Goal: Information Seeking & Learning: Learn about a topic

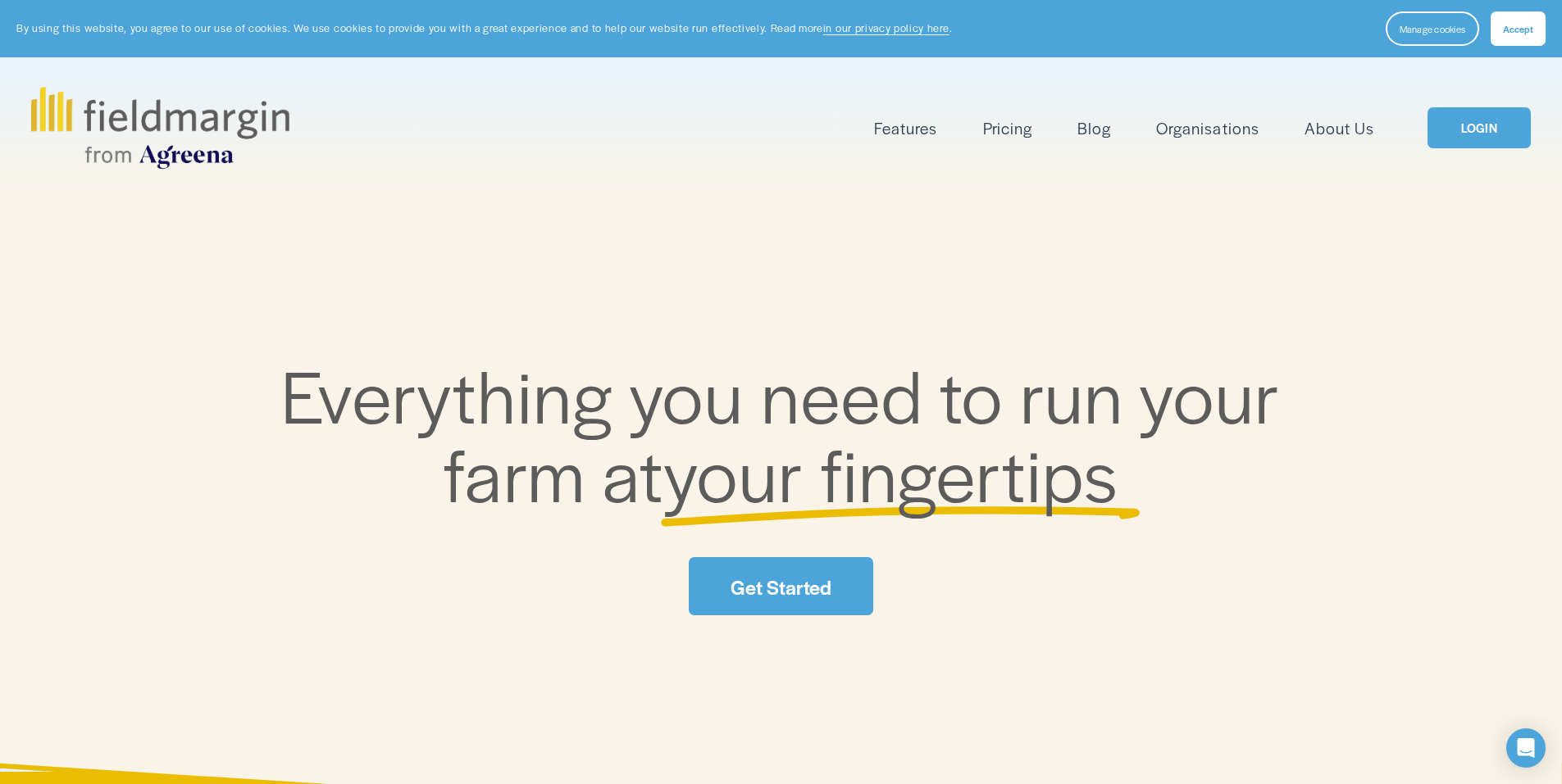
click at [1482, 140] on link "LOGIN" at bounding box center [1478, 128] width 103 height 42
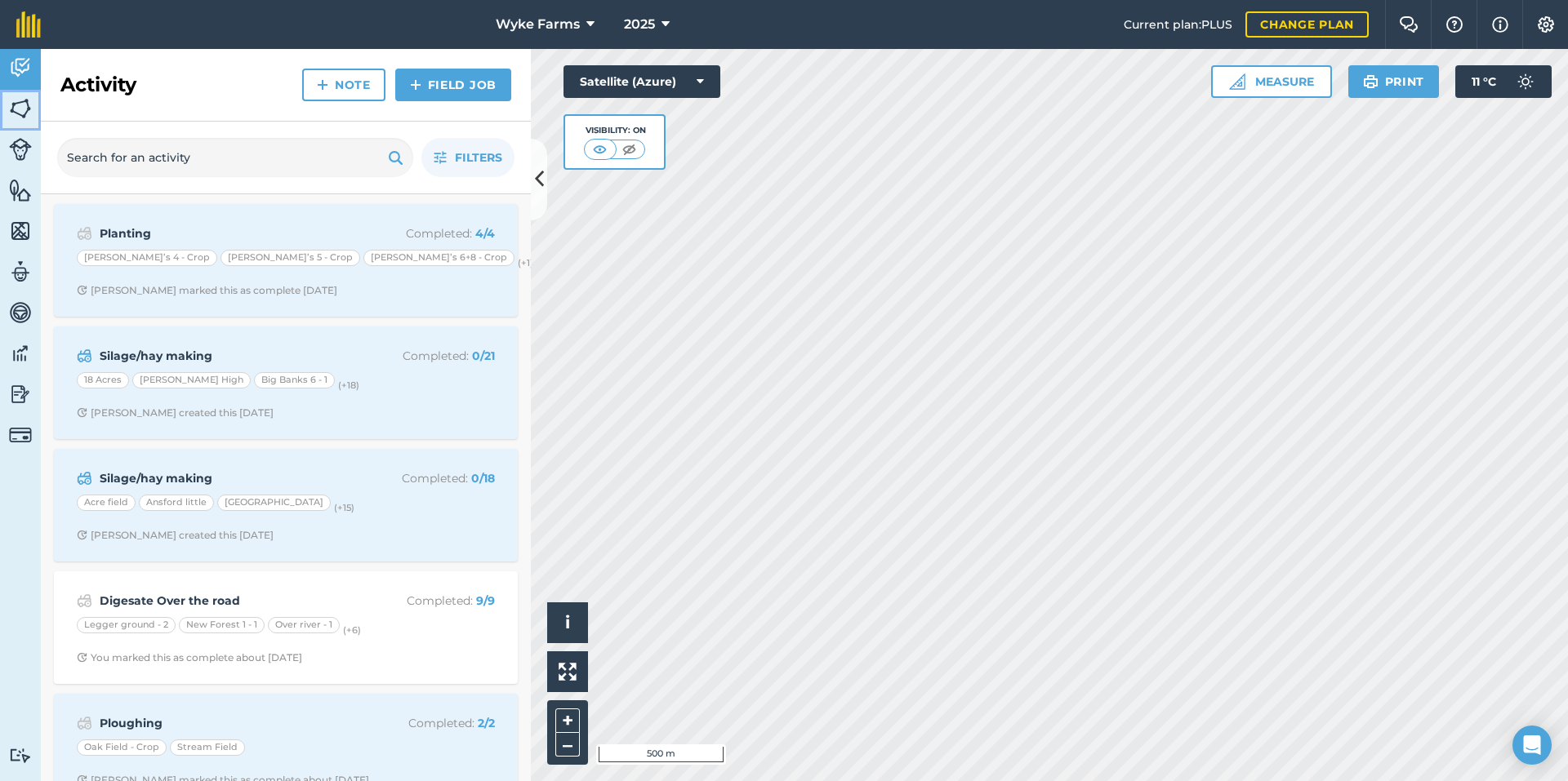
click at [15, 99] on img at bounding box center [20, 108] width 23 height 24
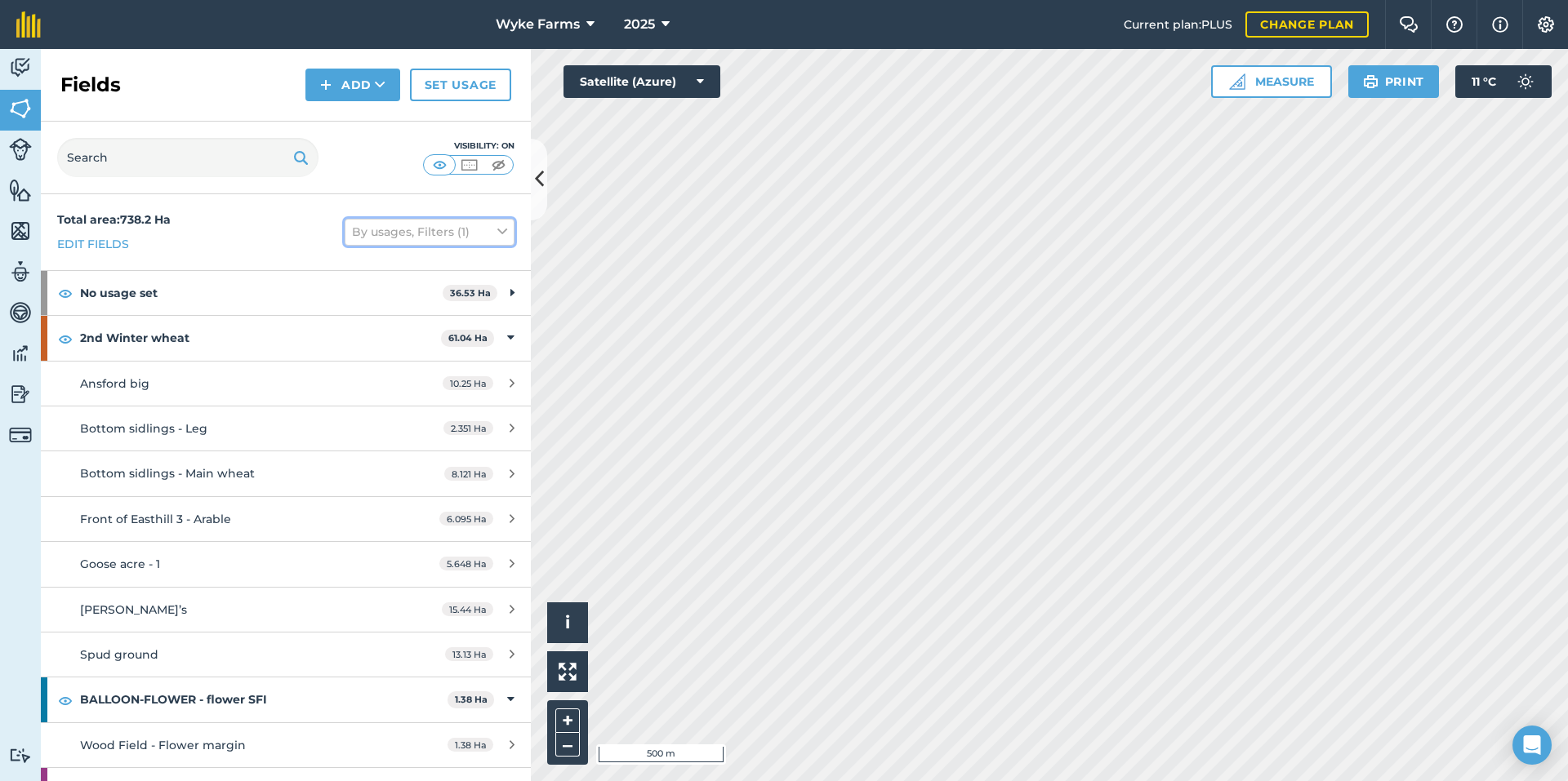
click at [456, 223] on button "By usages, Filters (1)" at bounding box center [429, 231] width 170 height 26
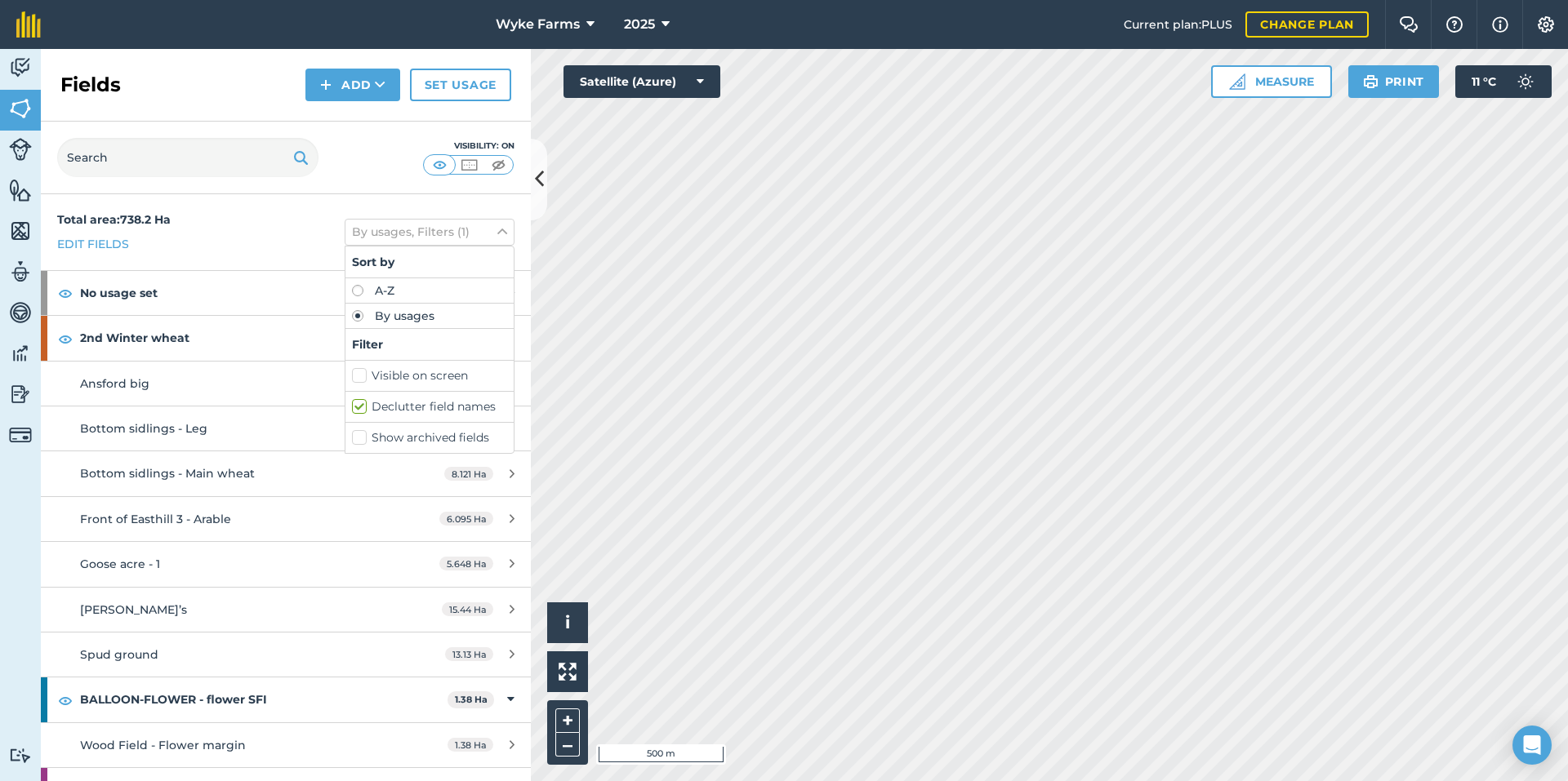
click at [407, 374] on label "Visible on screen" at bounding box center [429, 376] width 155 height 18
click at [363, 374] on input "Visible on screen" at bounding box center [357, 373] width 11 height 11
checkbox input "true"
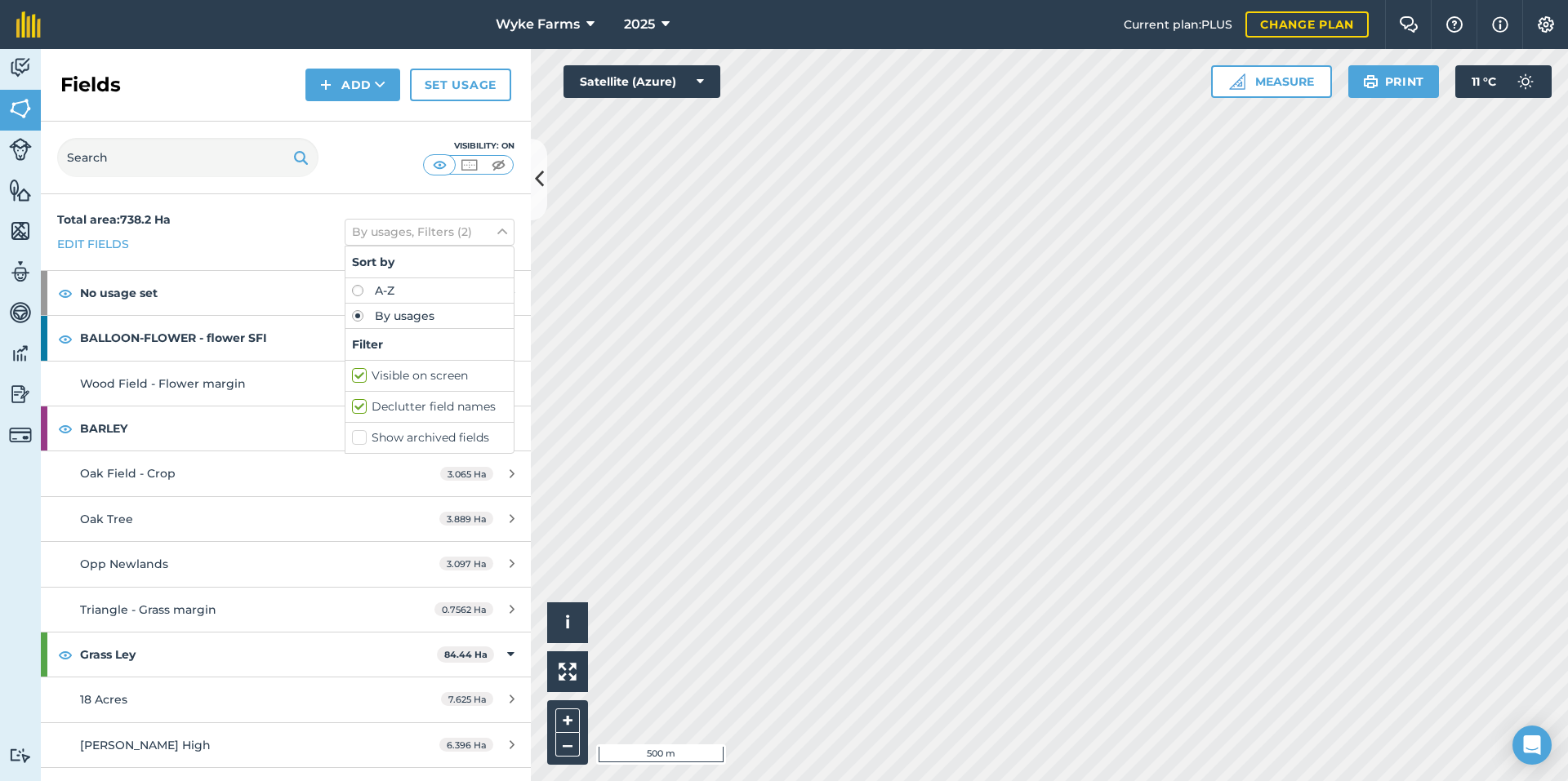
click at [296, 223] on div "Total area : 738.2 Ha Edit fields By usages, Filters (2) Sort by A-Z By usages …" at bounding box center [286, 232] width 490 height 76
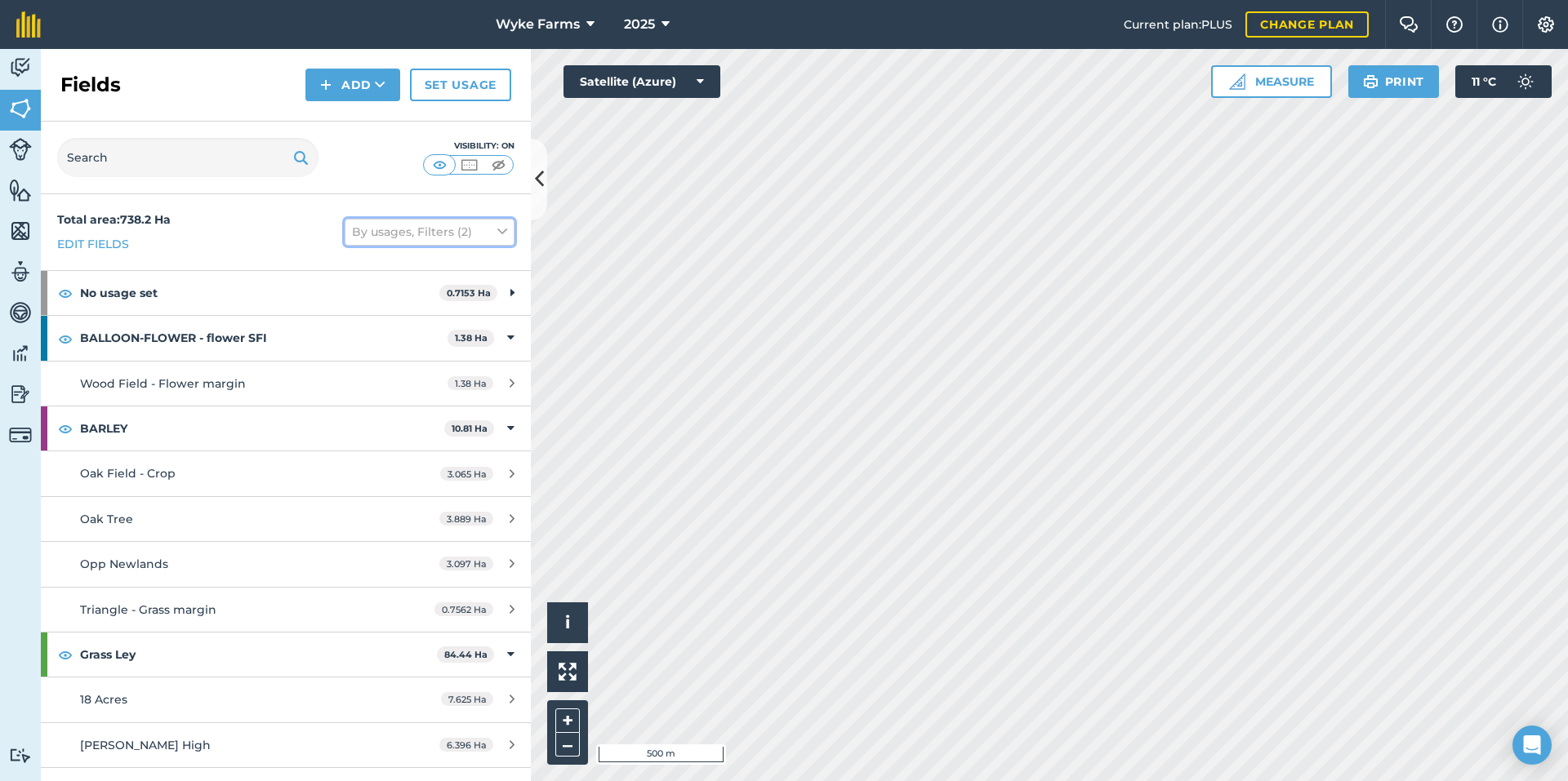
click at [398, 233] on button "By usages, Filters (2)" at bounding box center [429, 231] width 170 height 26
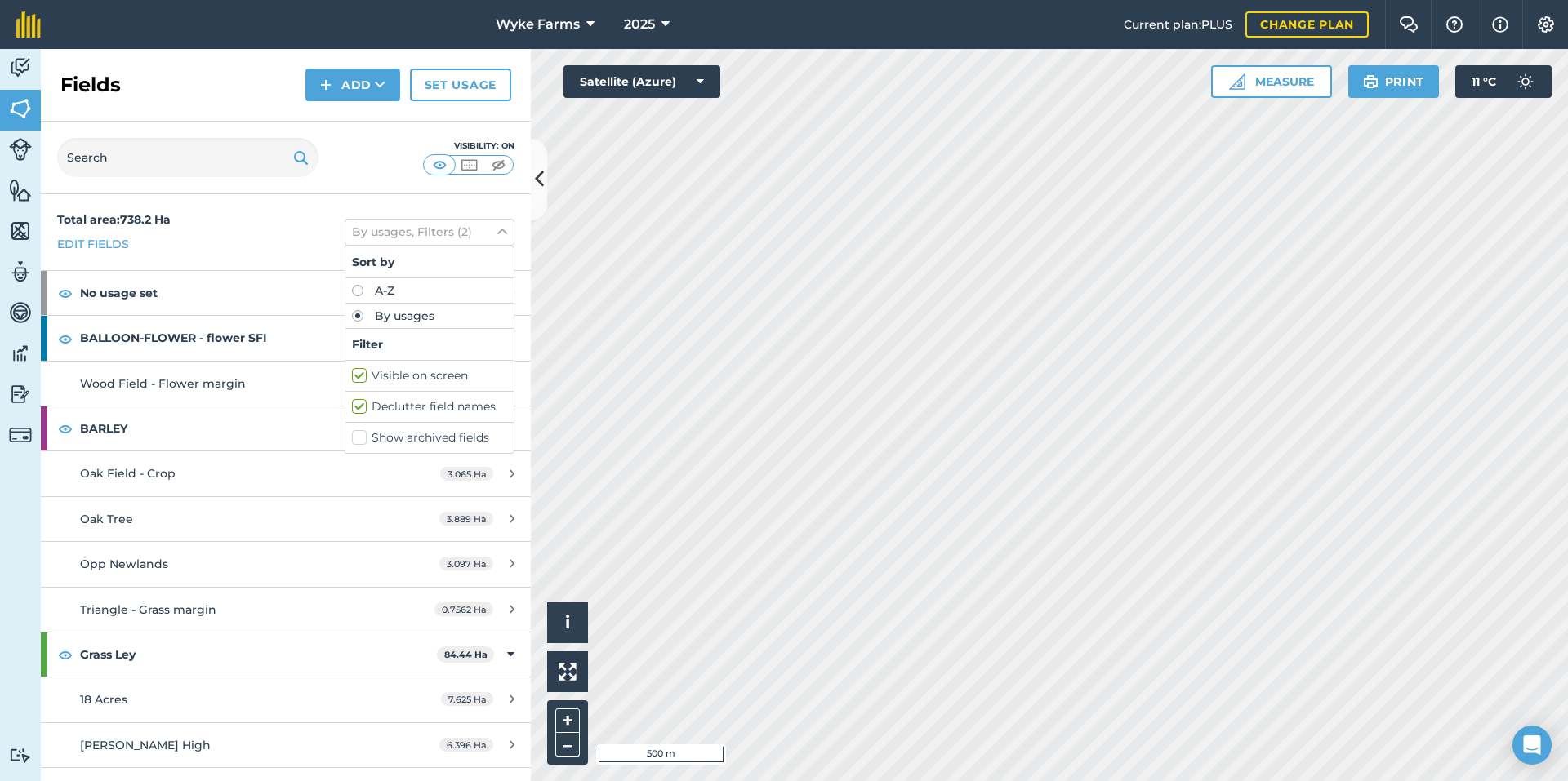
click at [397, 292] on label "A-Z" at bounding box center [429, 291] width 155 height 12
radio input "true"
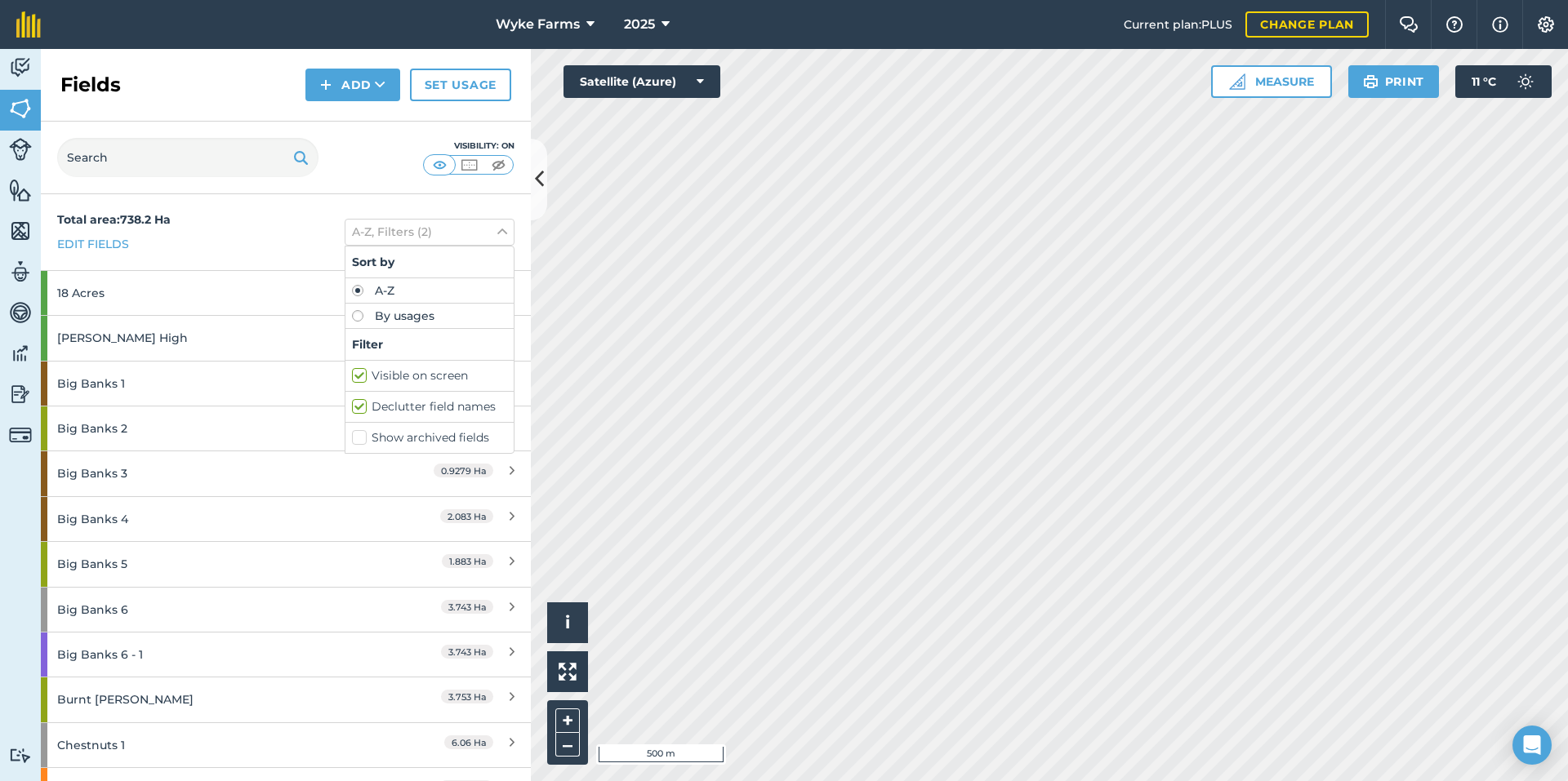
click at [397, 292] on label "A-Z" at bounding box center [429, 291] width 155 height 12
click at [182, 238] on div "Total area : 738.2 Ha Edit fields A-Z, Filters (2) Sort by A-Z By usages Filter…" at bounding box center [286, 232] width 490 height 76
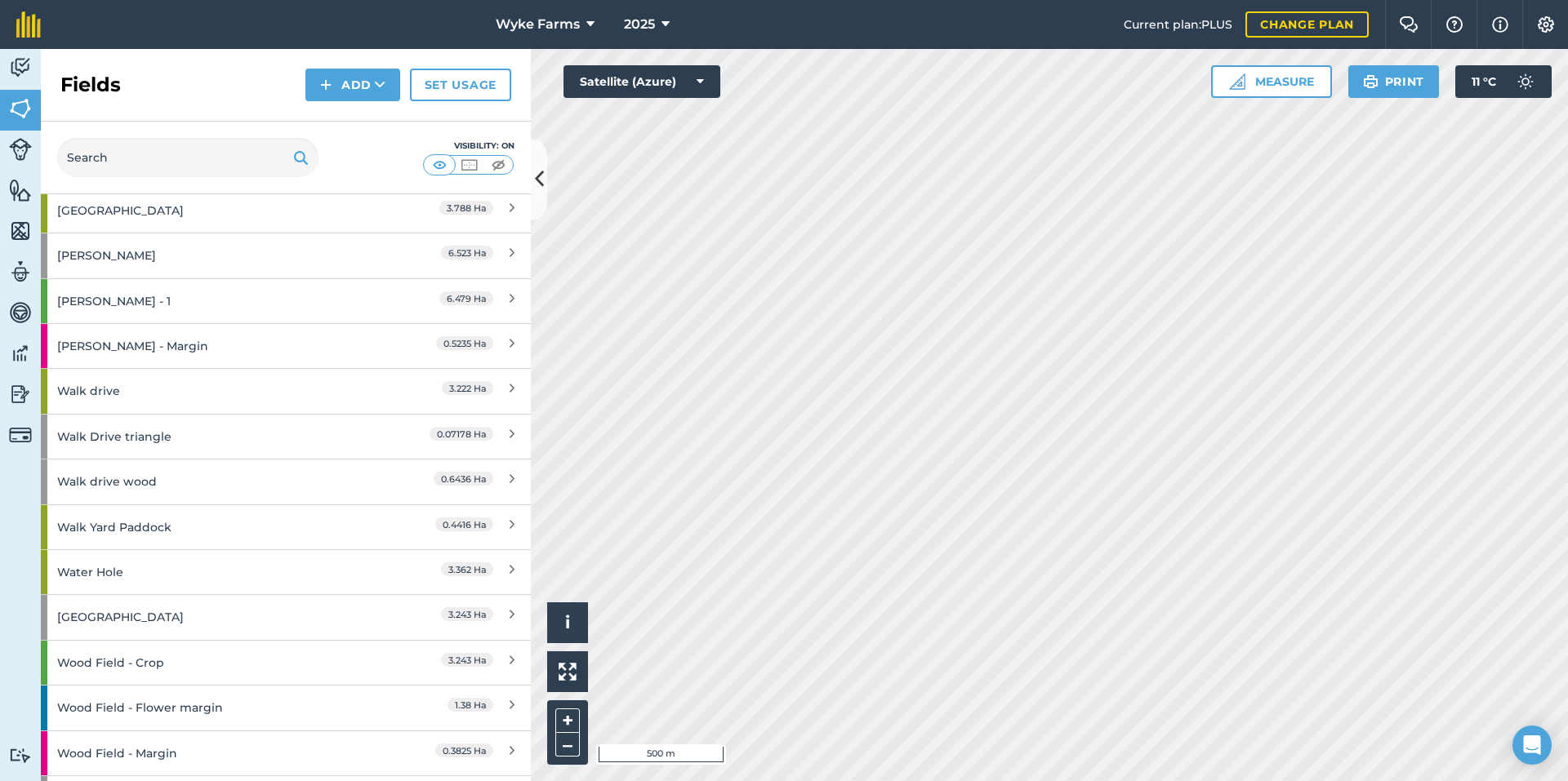
scroll to position [2880, 0]
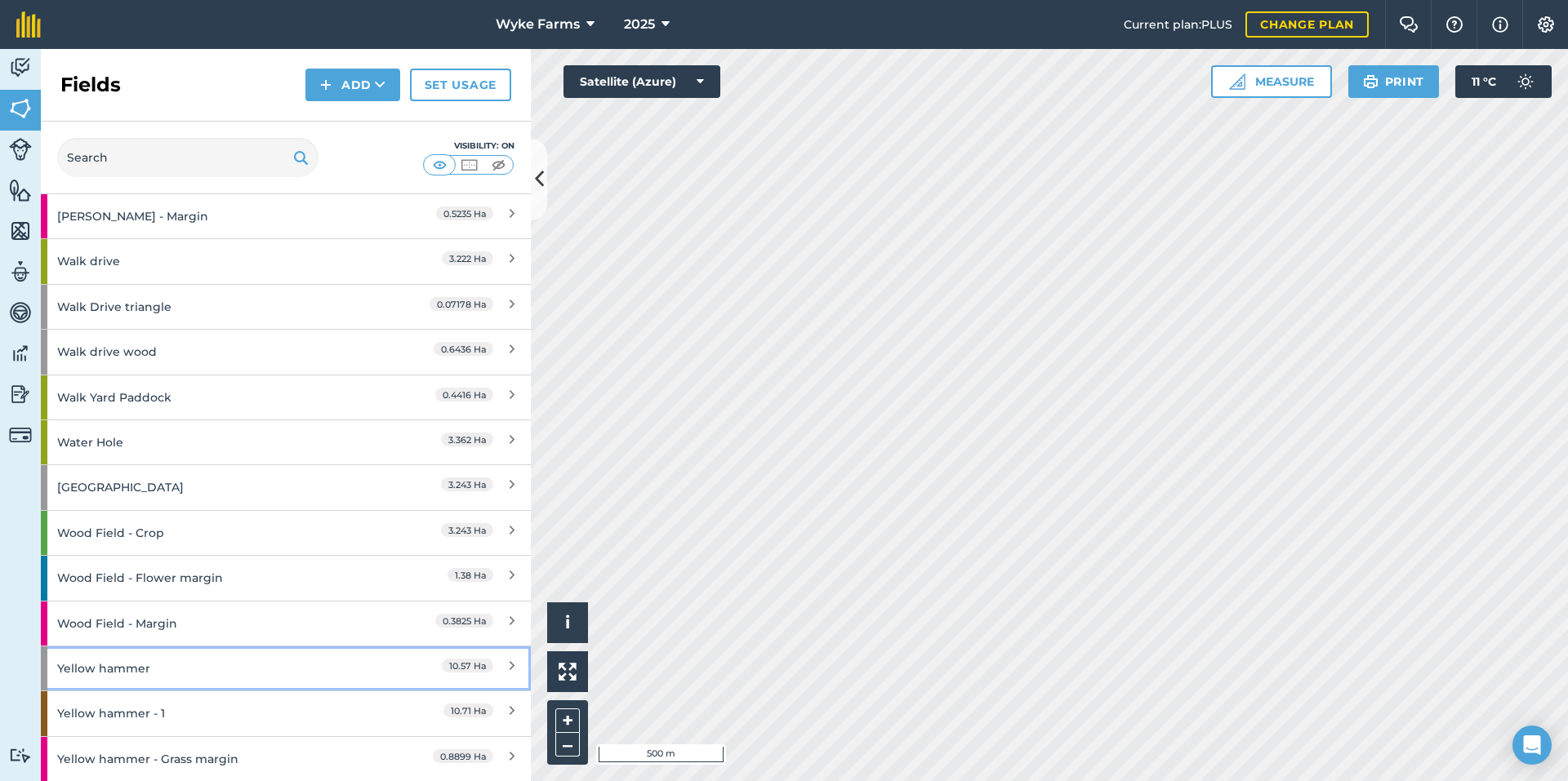
click at [201, 659] on div "Yellow hammer" at bounding box center [215, 668] width 316 height 44
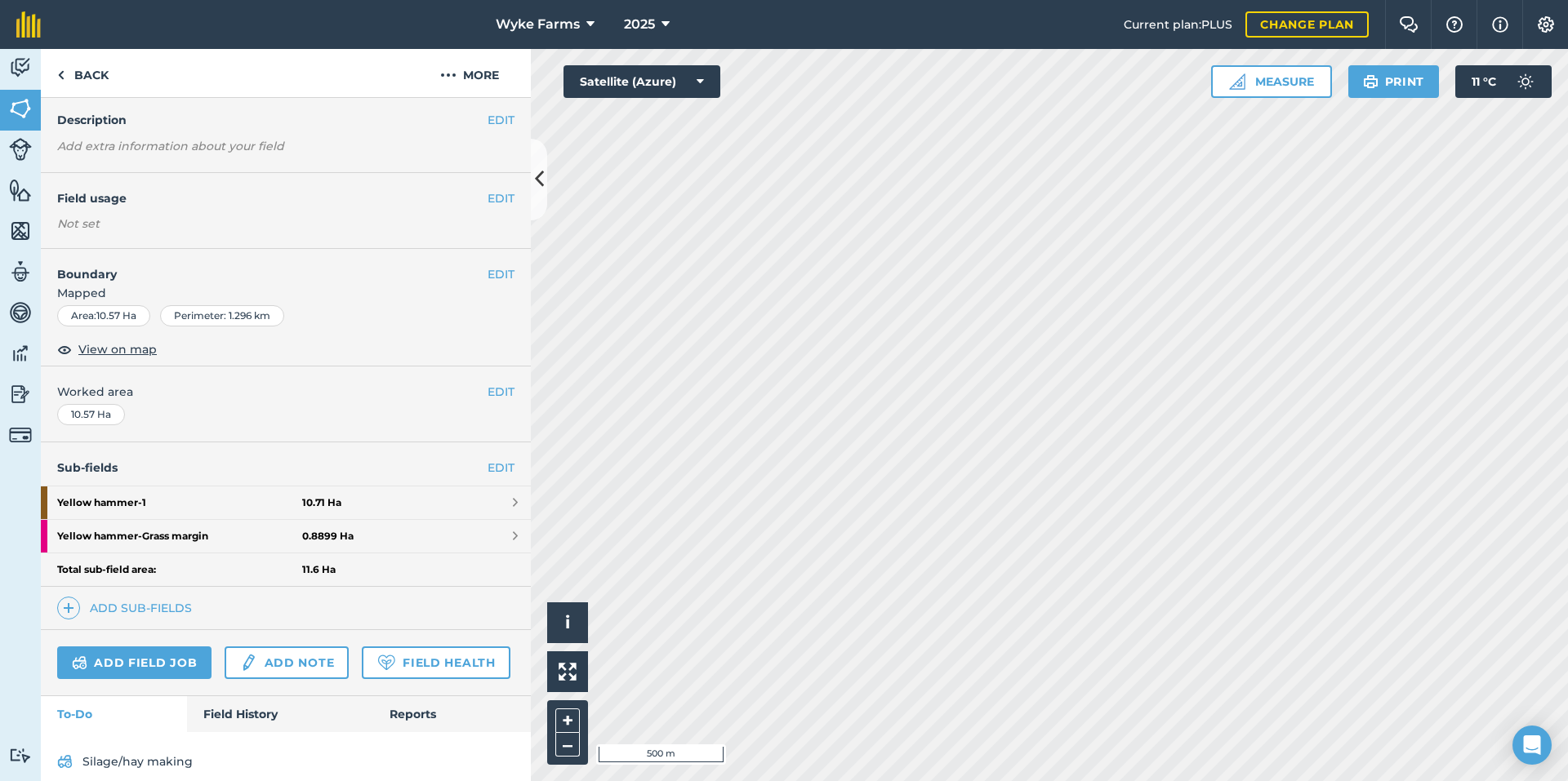
scroll to position [122, 0]
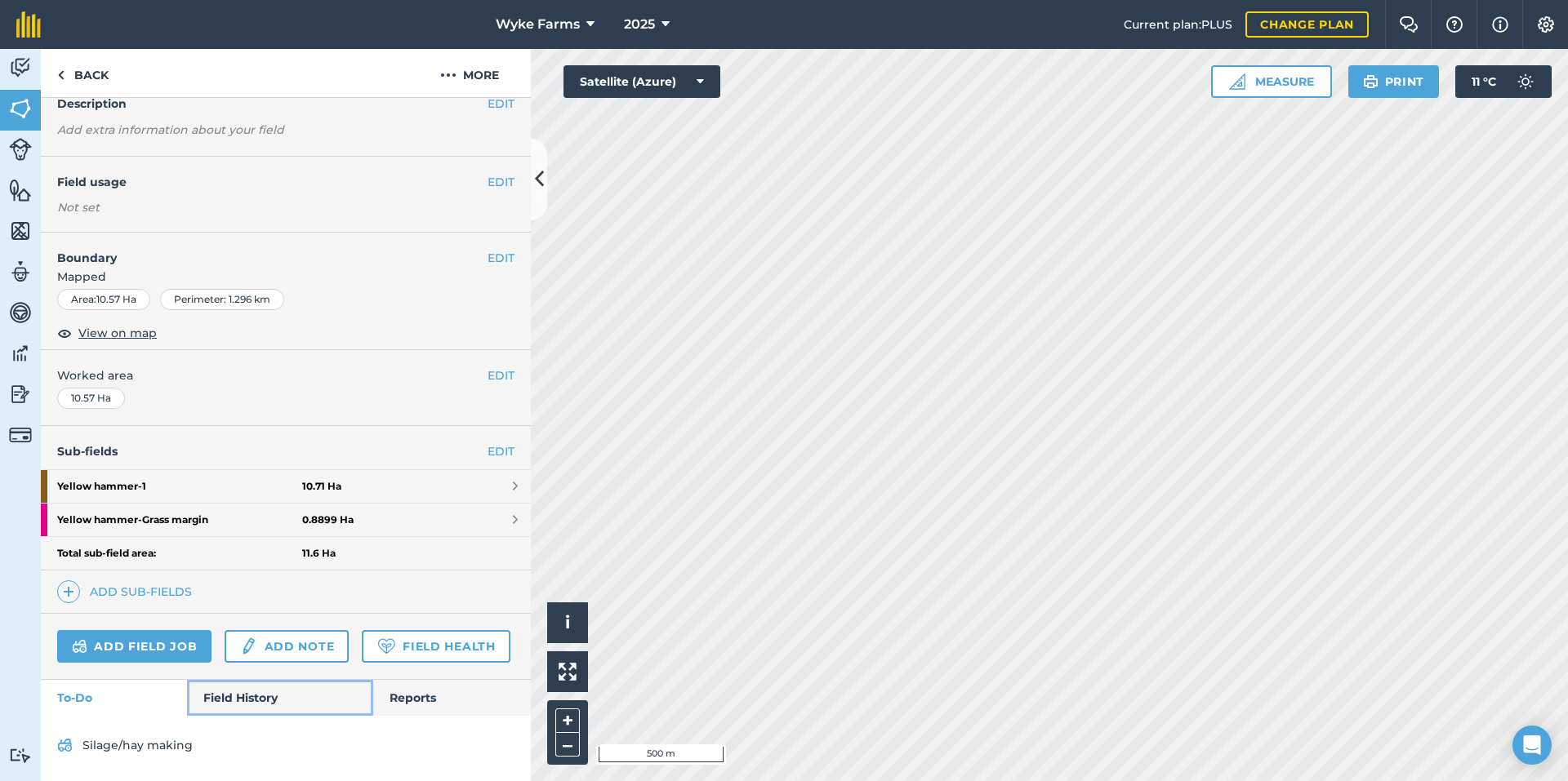
click at [218, 710] on link "Field History" at bounding box center [279, 698] width 185 height 36
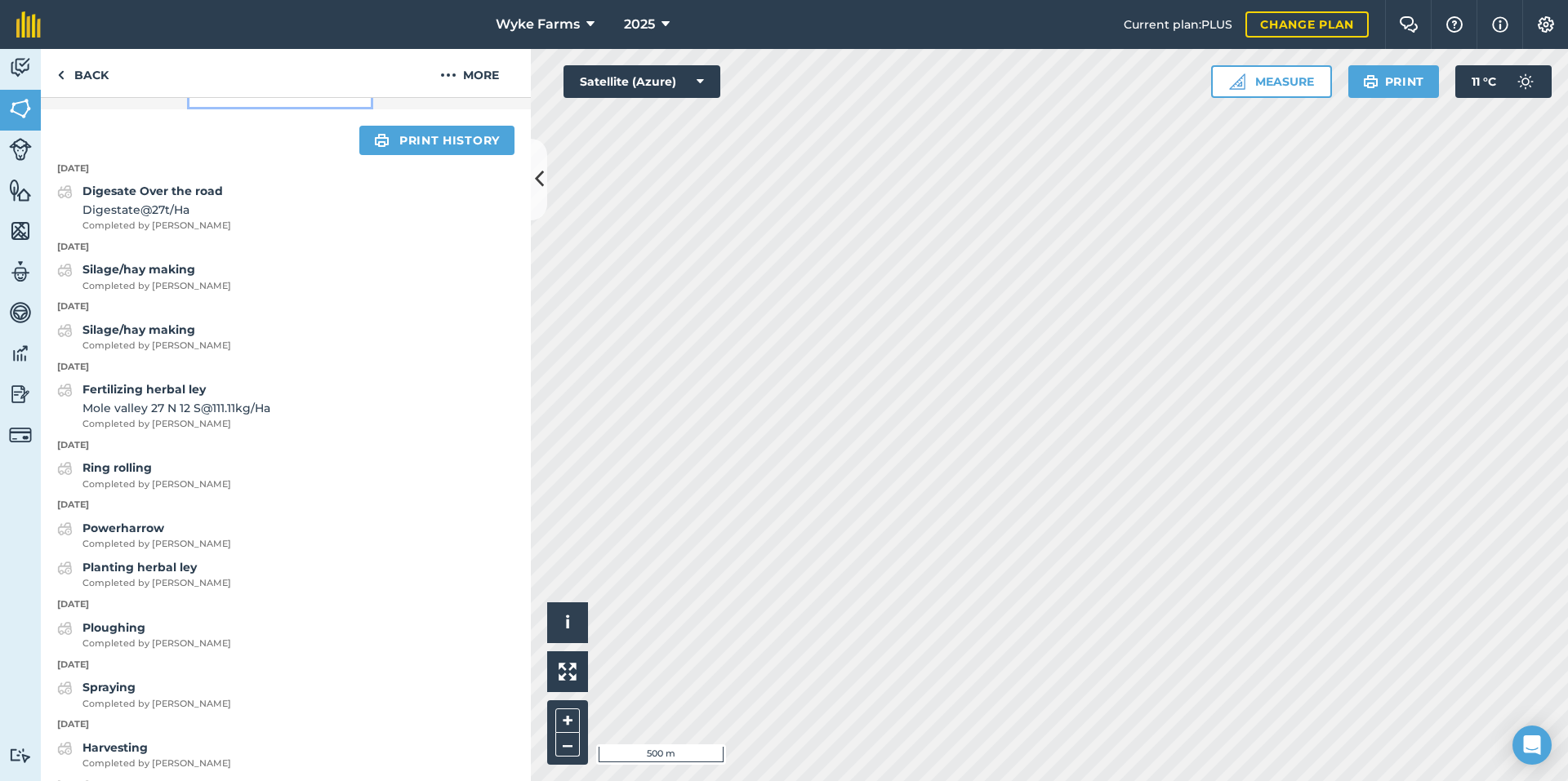
scroll to position [653, 0]
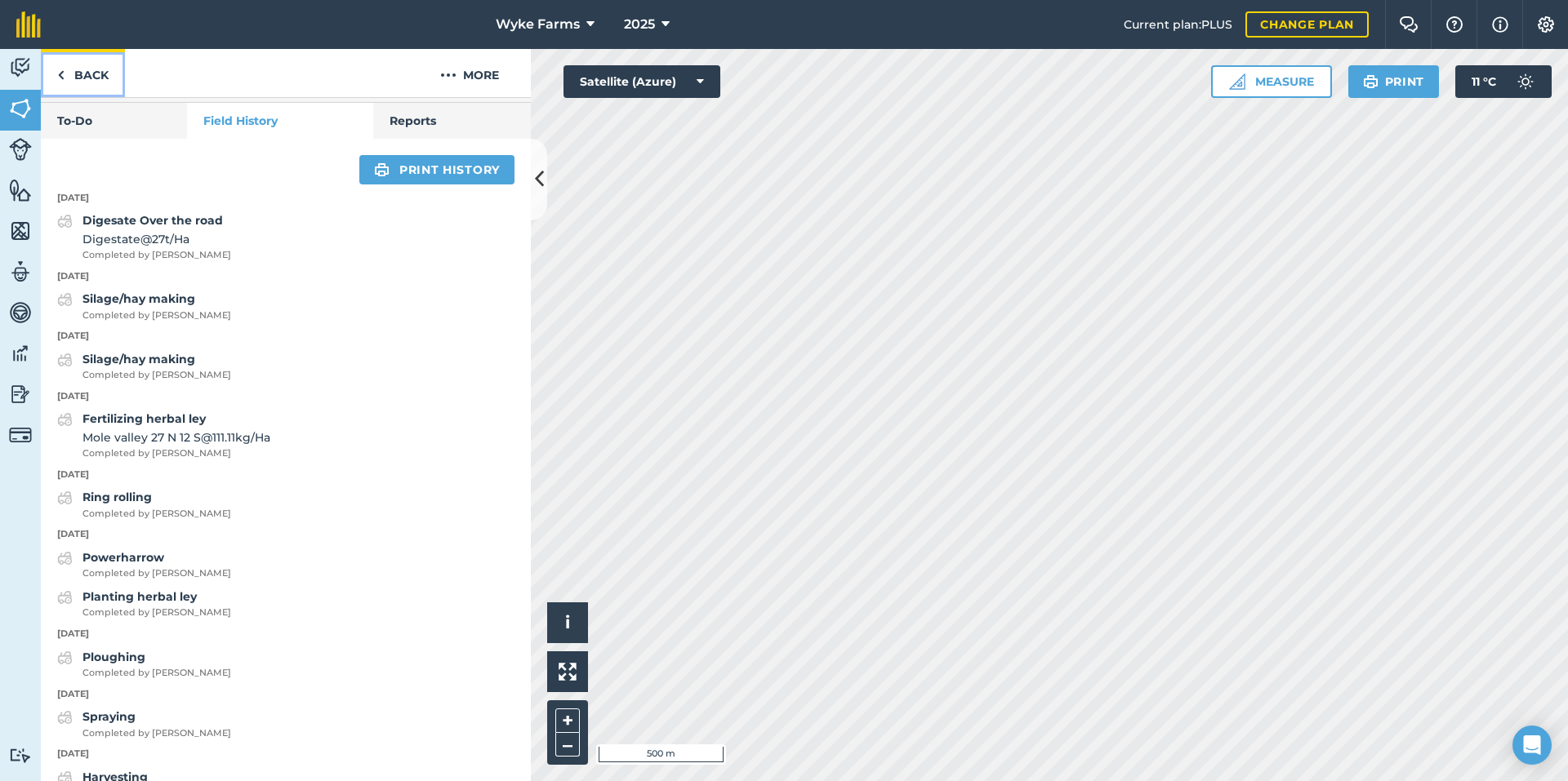
click at [80, 88] on link "Back" at bounding box center [83, 73] width 84 height 48
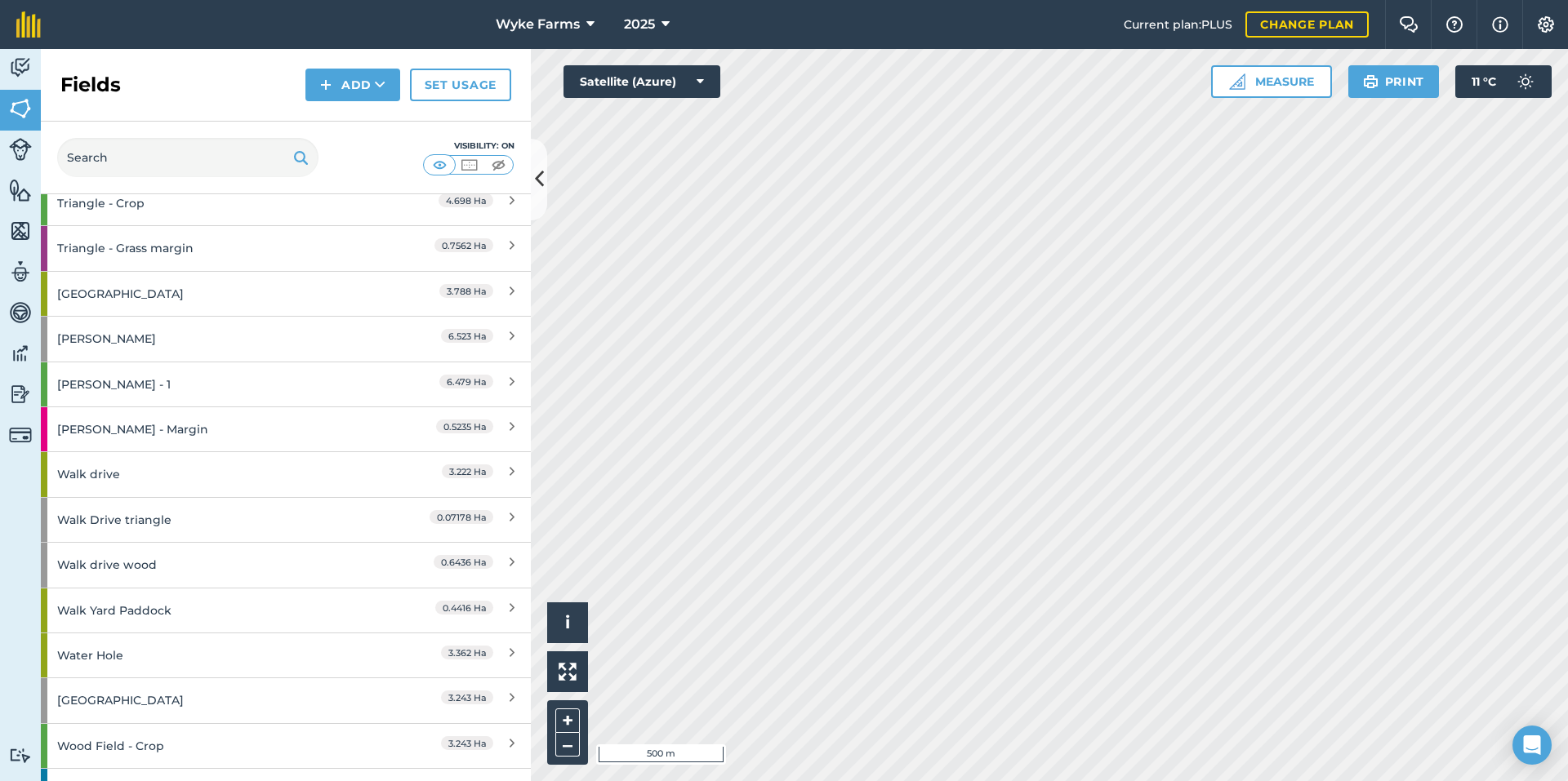
scroll to position [2880, 0]
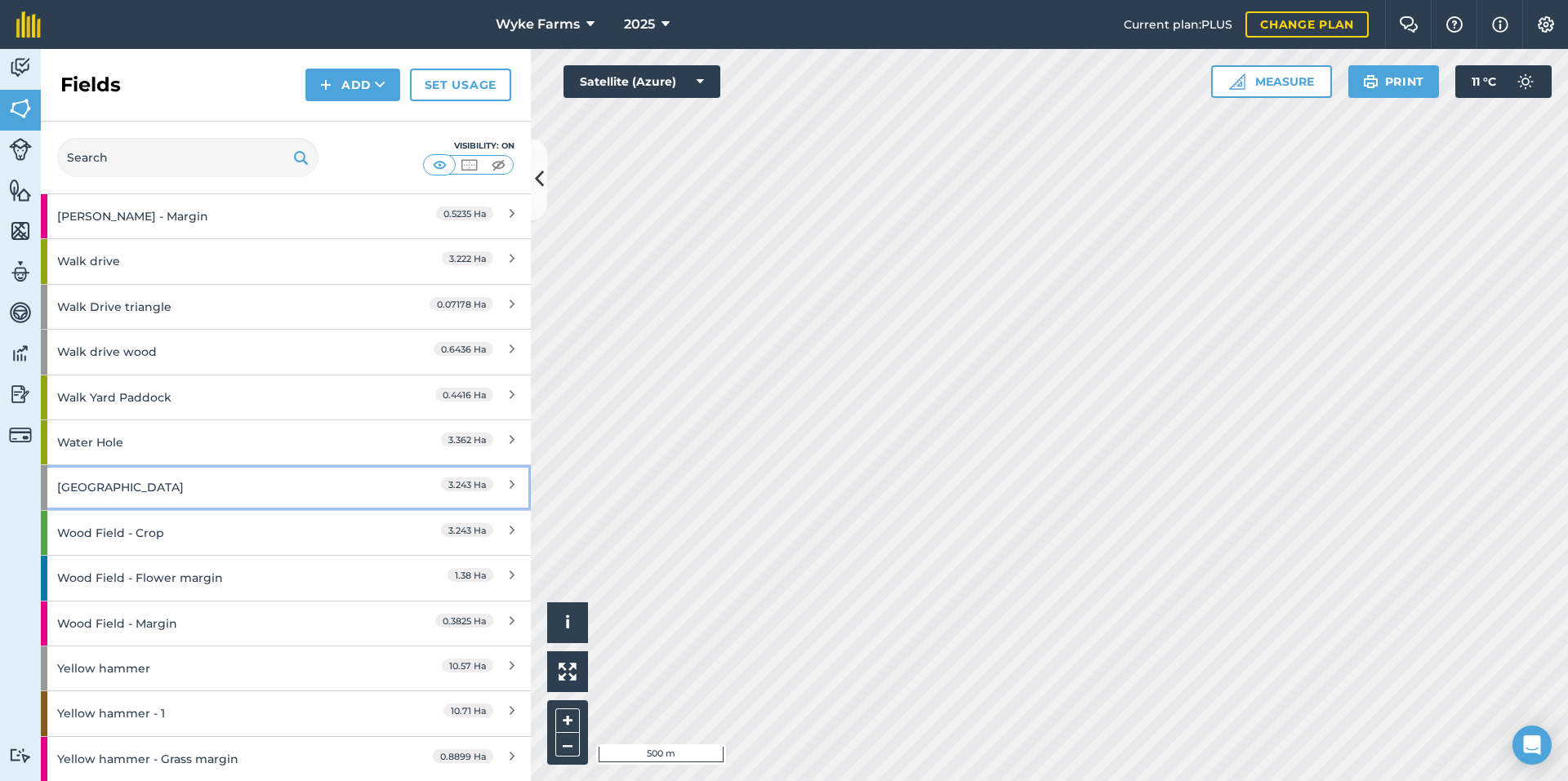
click at [208, 489] on div "Wood Field" at bounding box center [215, 487] width 316 height 44
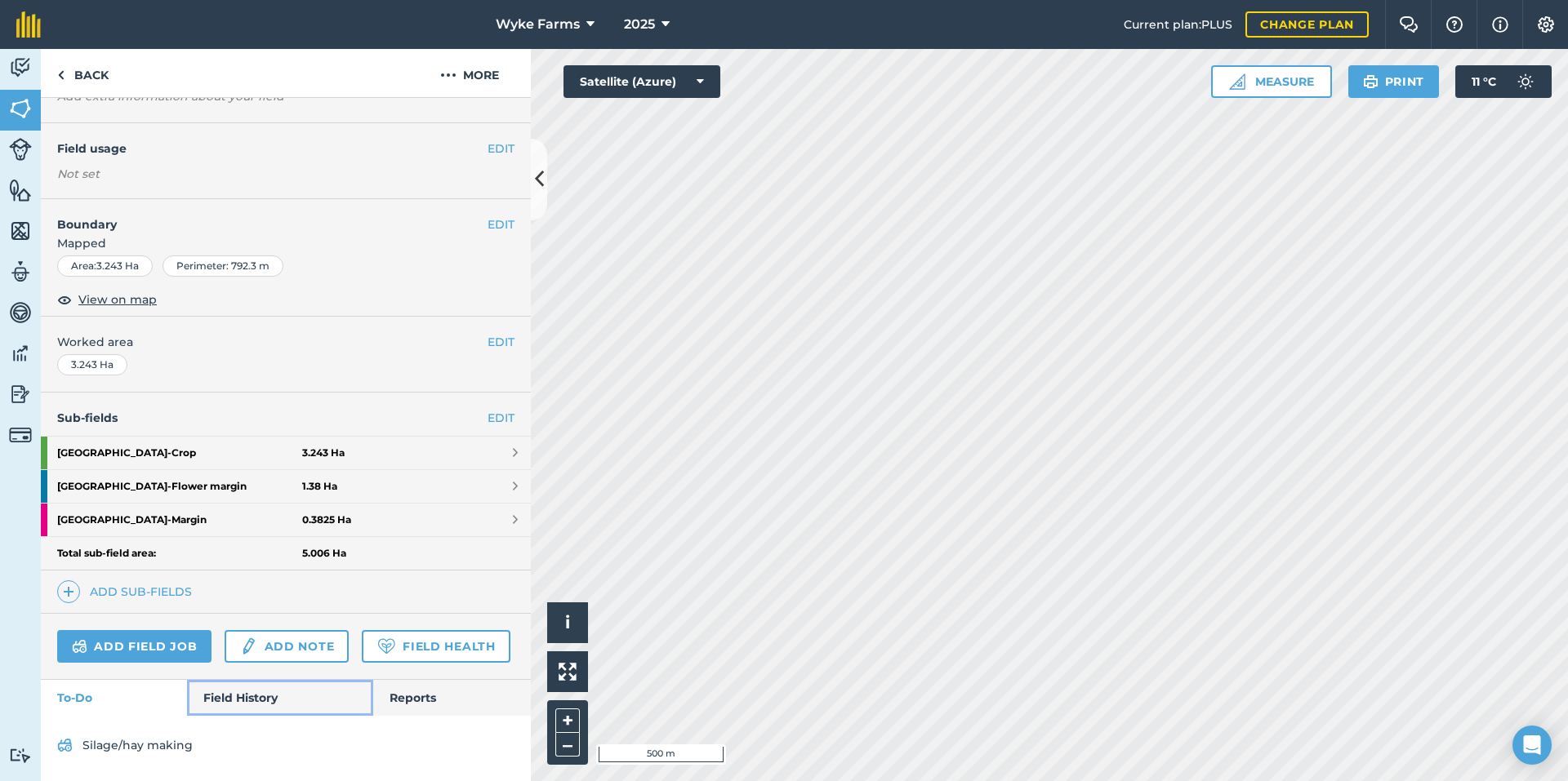
click at [247, 694] on link "Field History" at bounding box center [279, 698] width 185 height 36
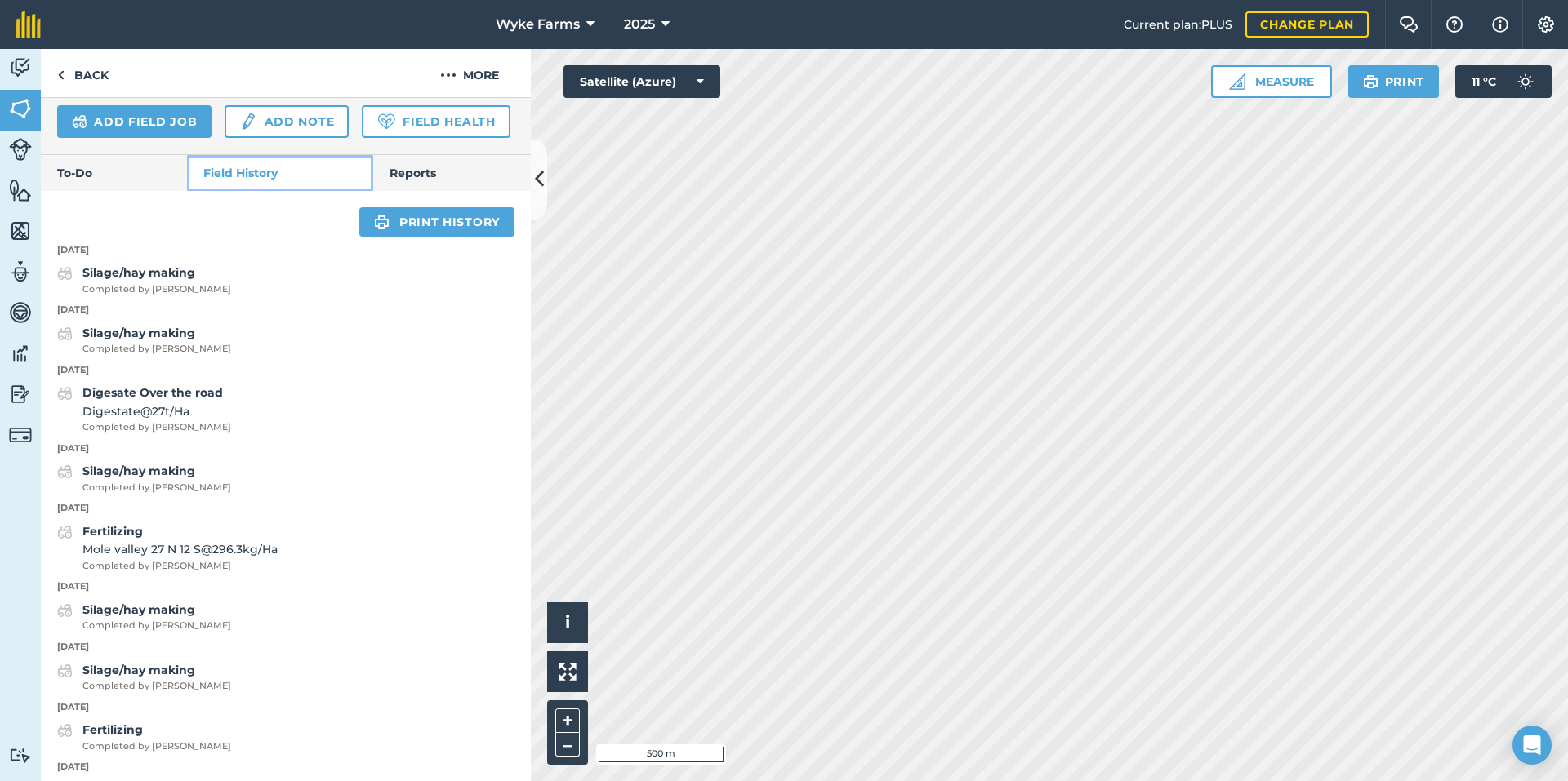
scroll to position [645, 0]
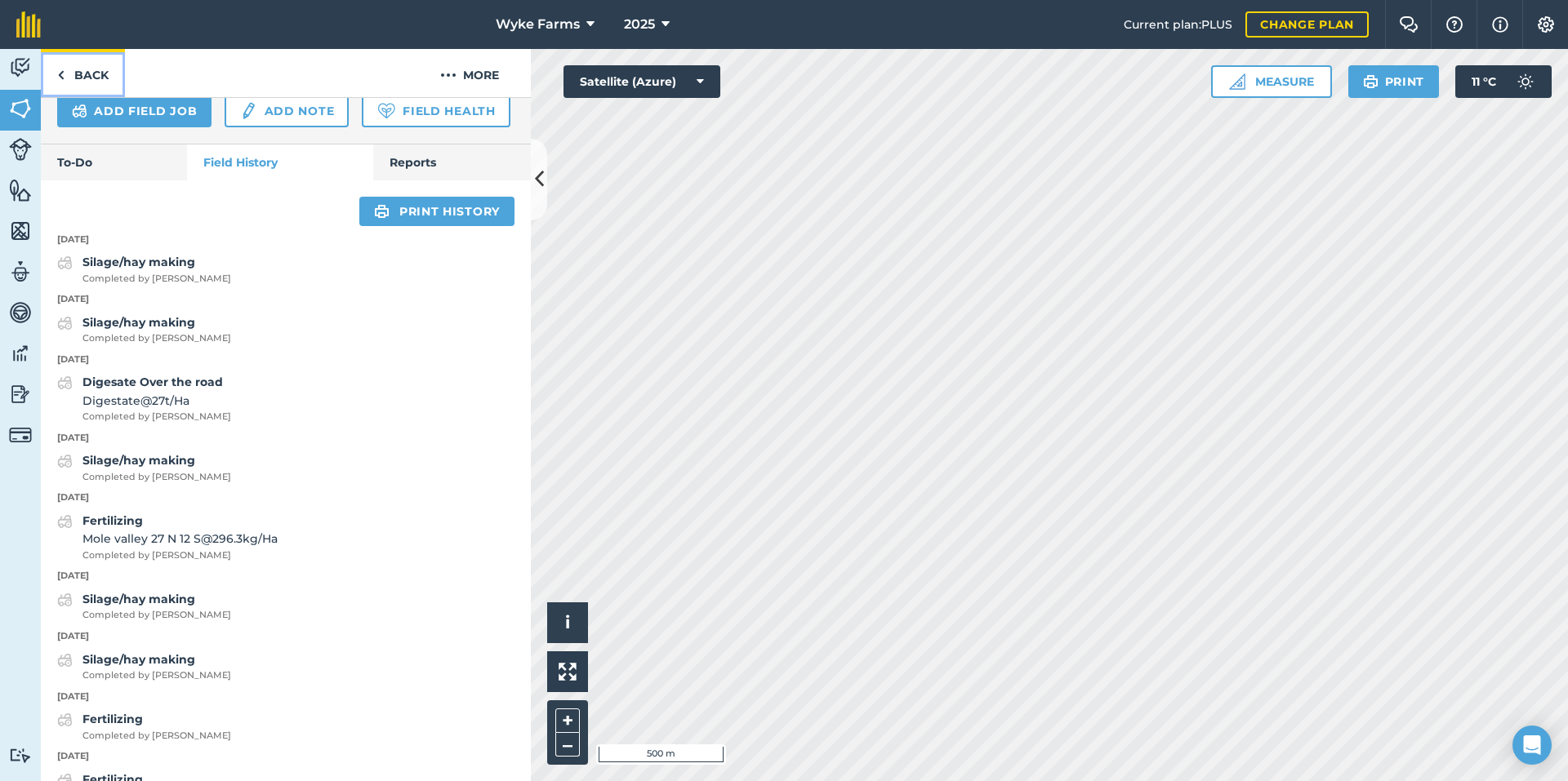
click at [101, 78] on link "Back" at bounding box center [83, 73] width 84 height 48
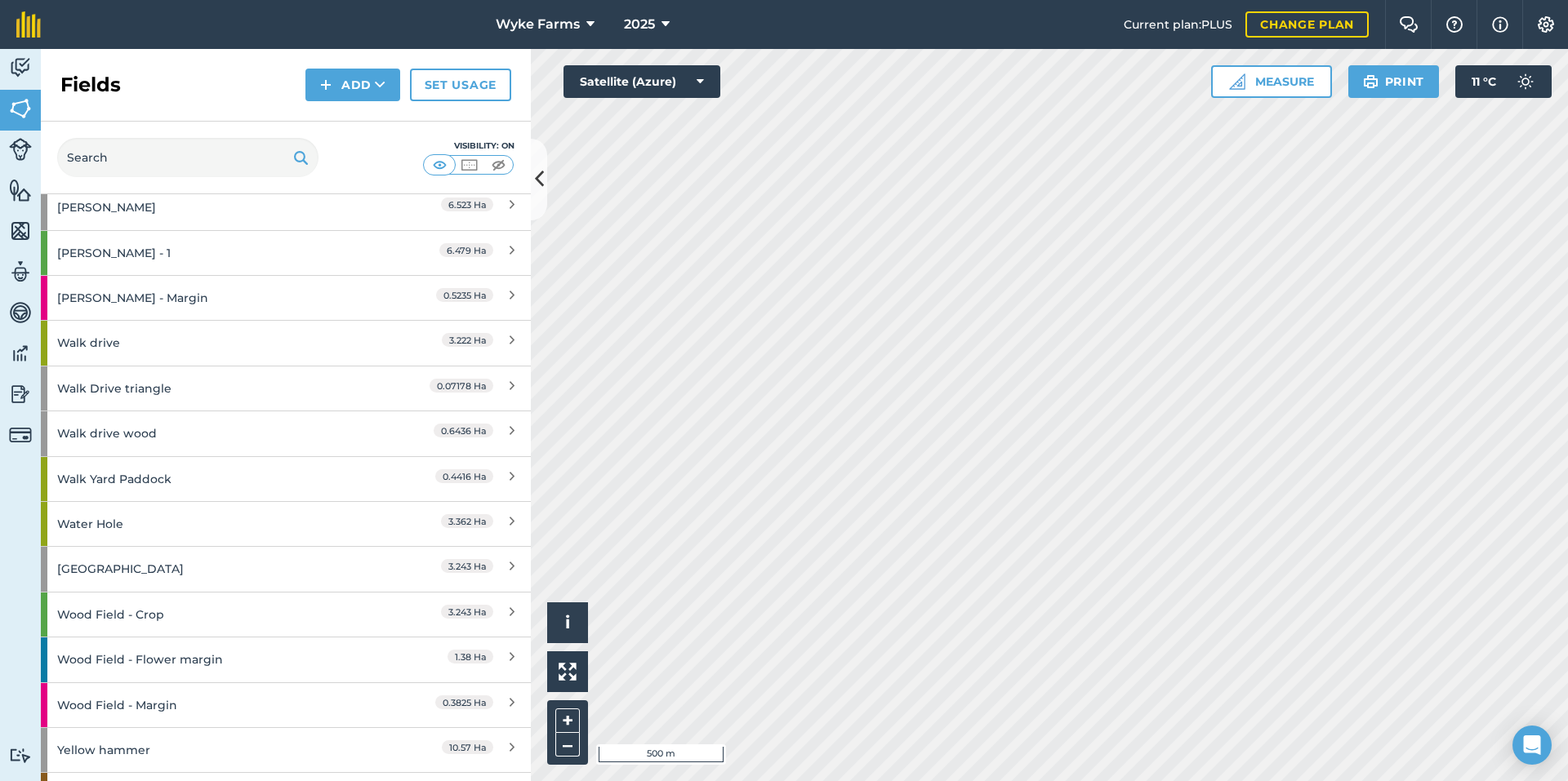
scroll to position [2880, 0]
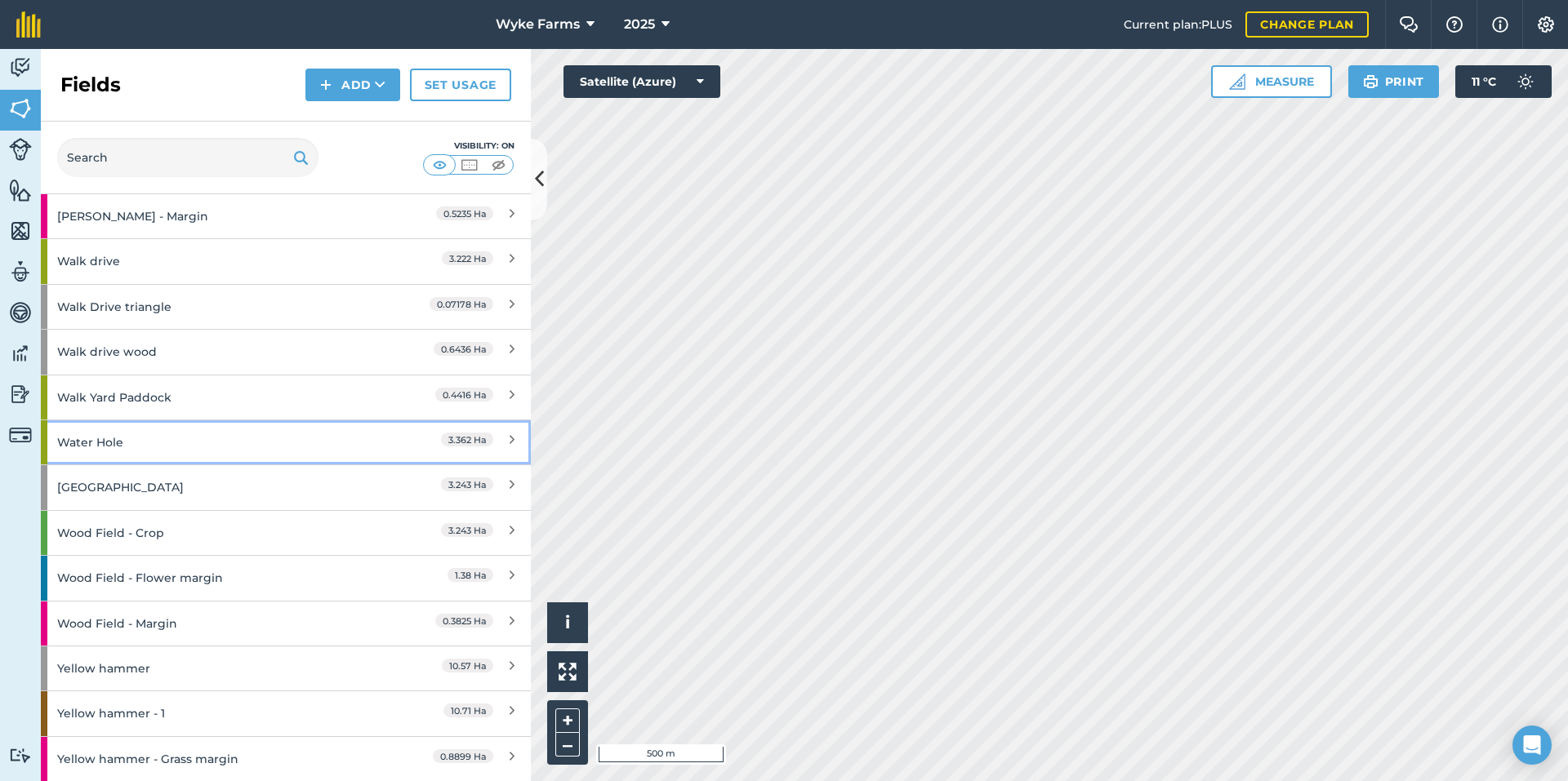
click at [189, 438] on div "Water Hole" at bounding box center [215, 442] width 316 height 44
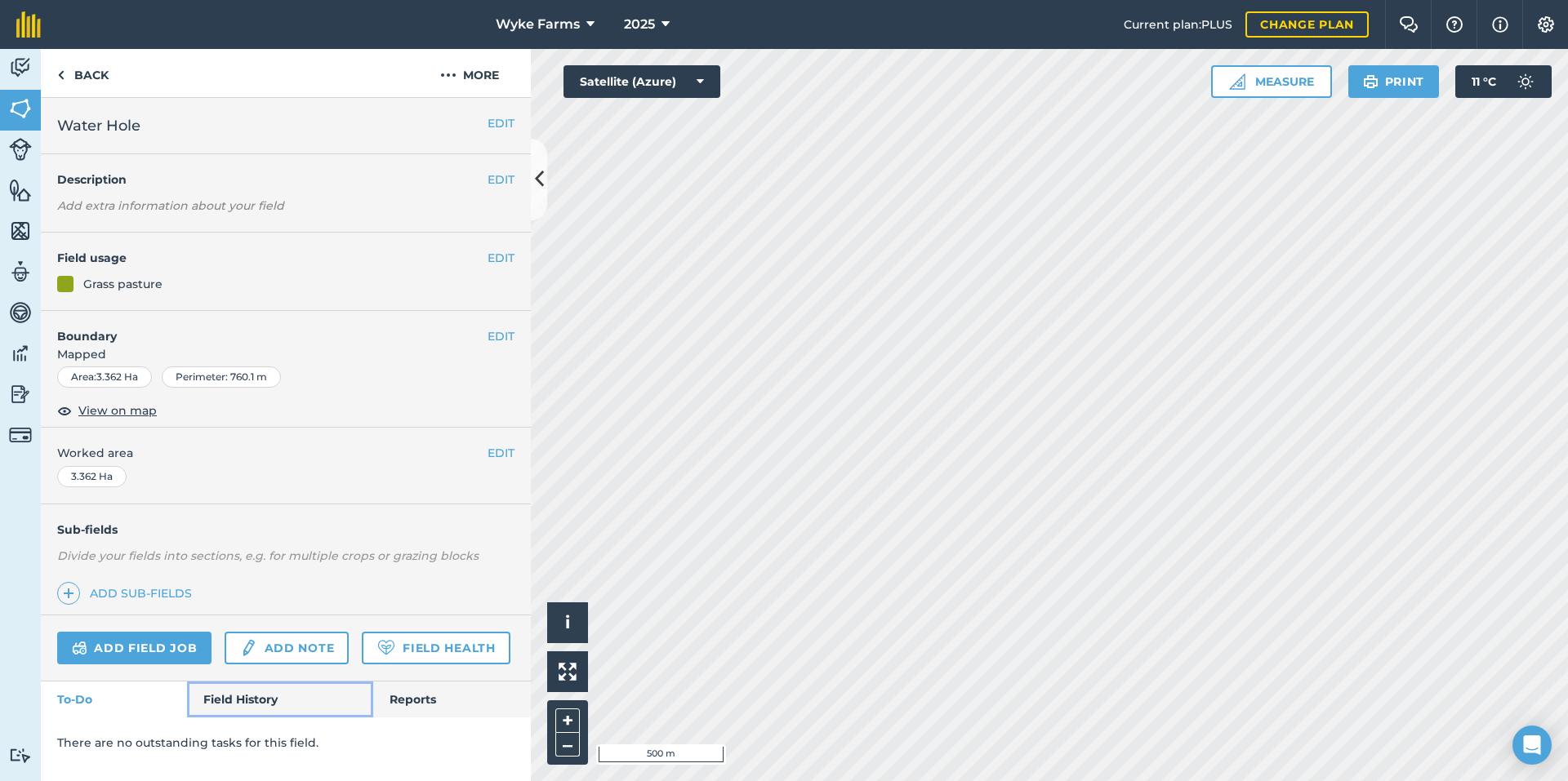
click at [248, 692] on link "Field History" at bounding box center [279, 699] width 185 height 36
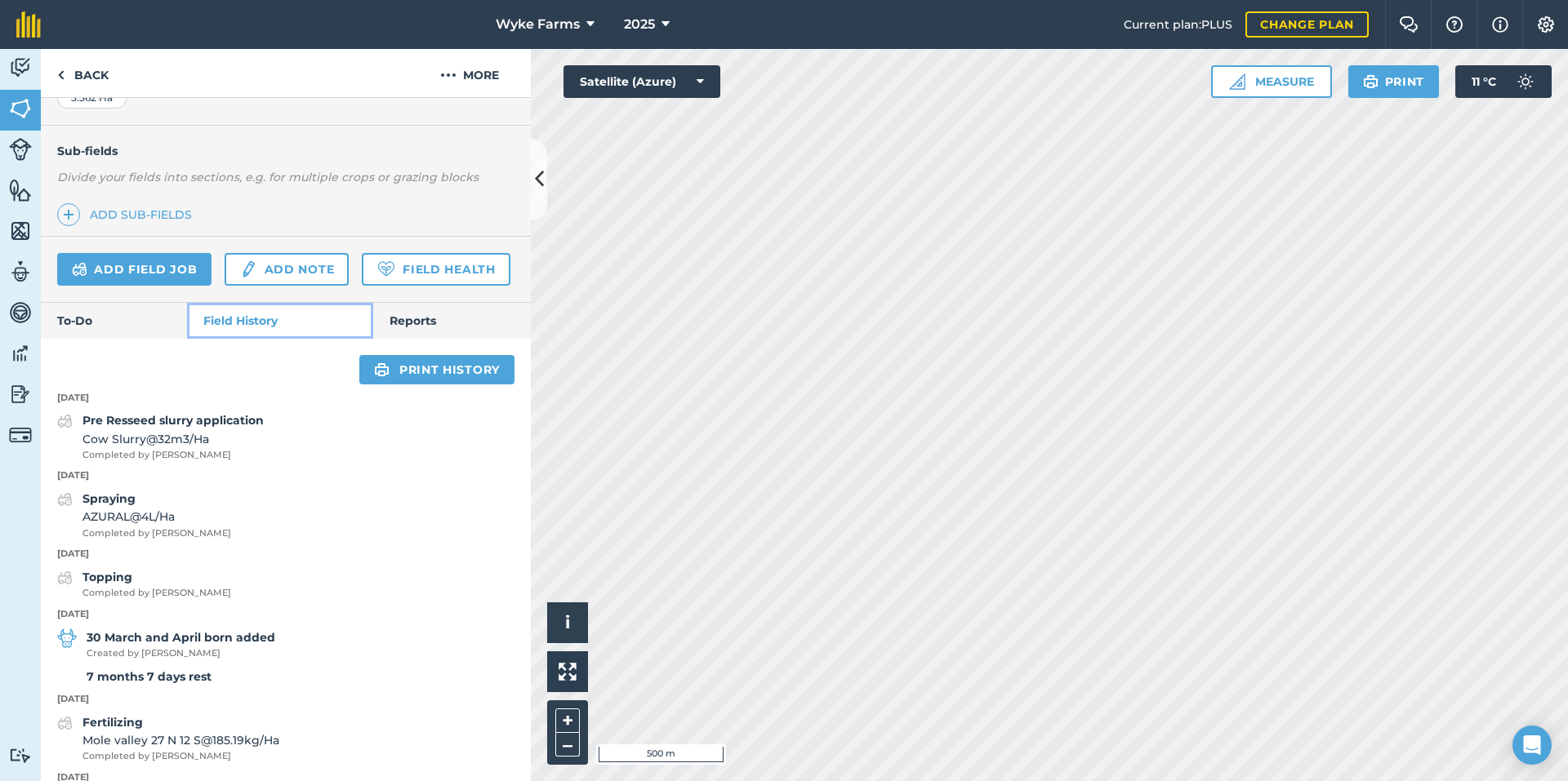
scroll to position [408, 0]
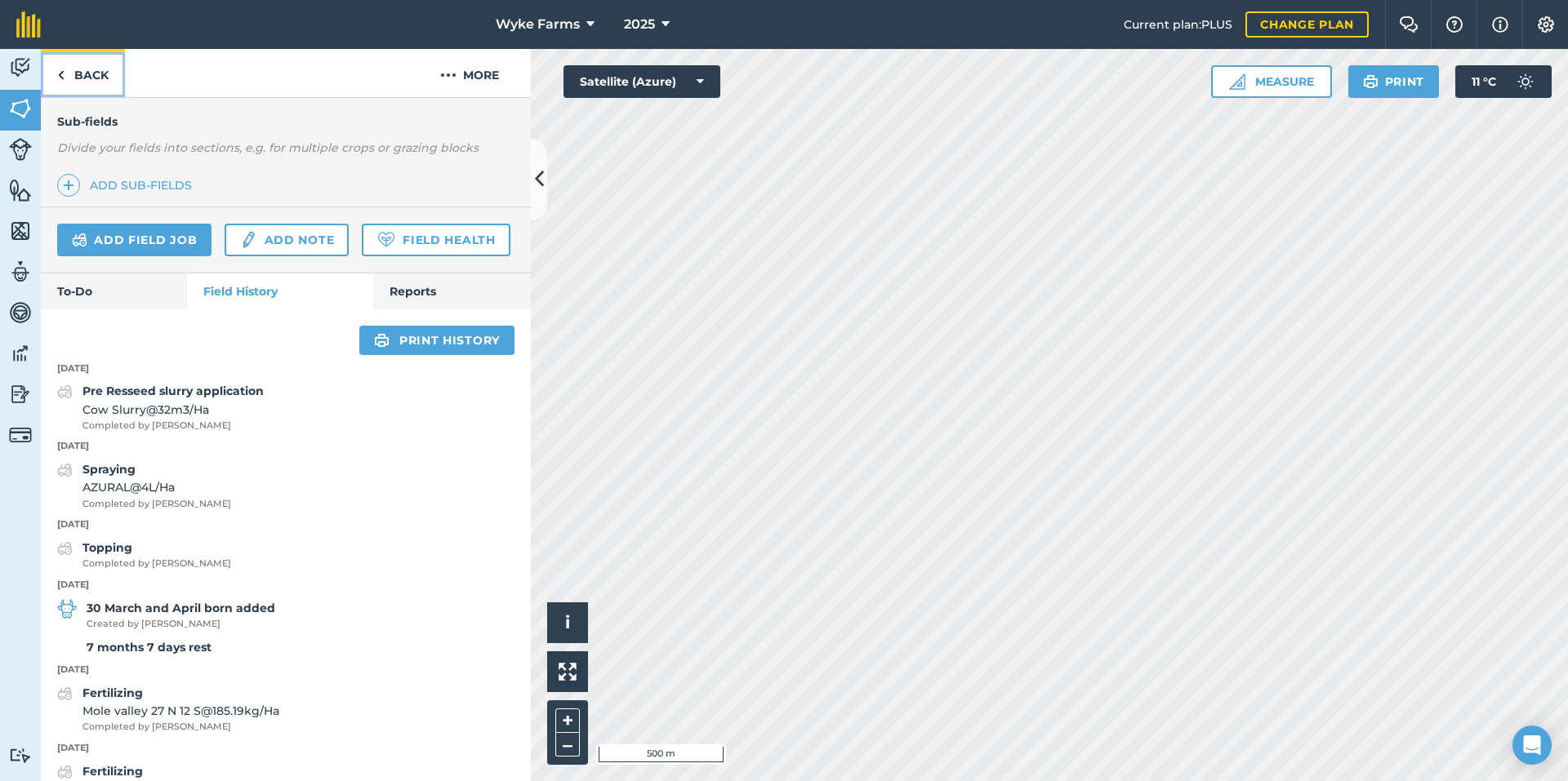
click at [74, 70] on link "Back" at bounding box center [83, 73] width 84 height 48
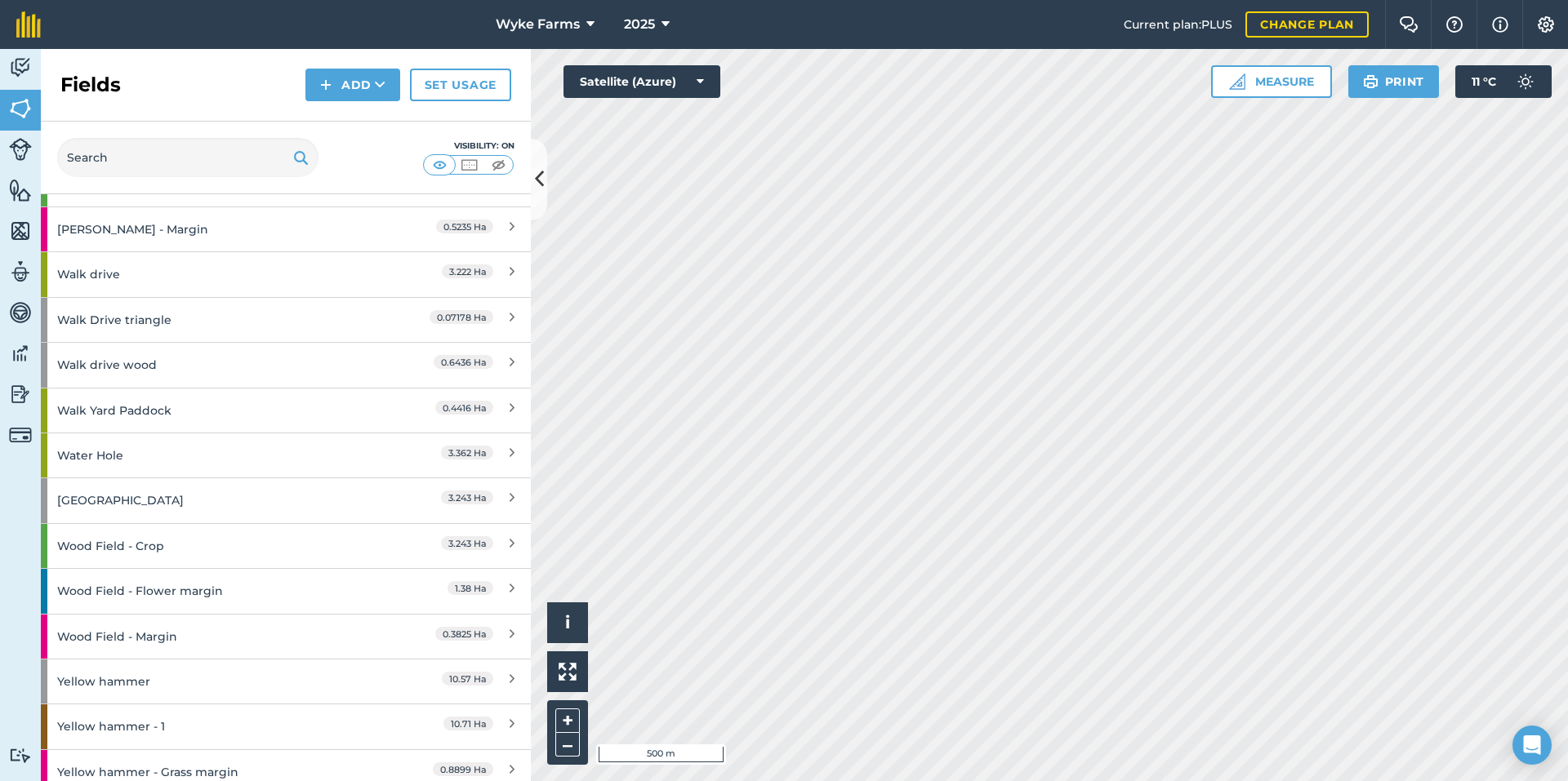
scroll to position [2880, 0]
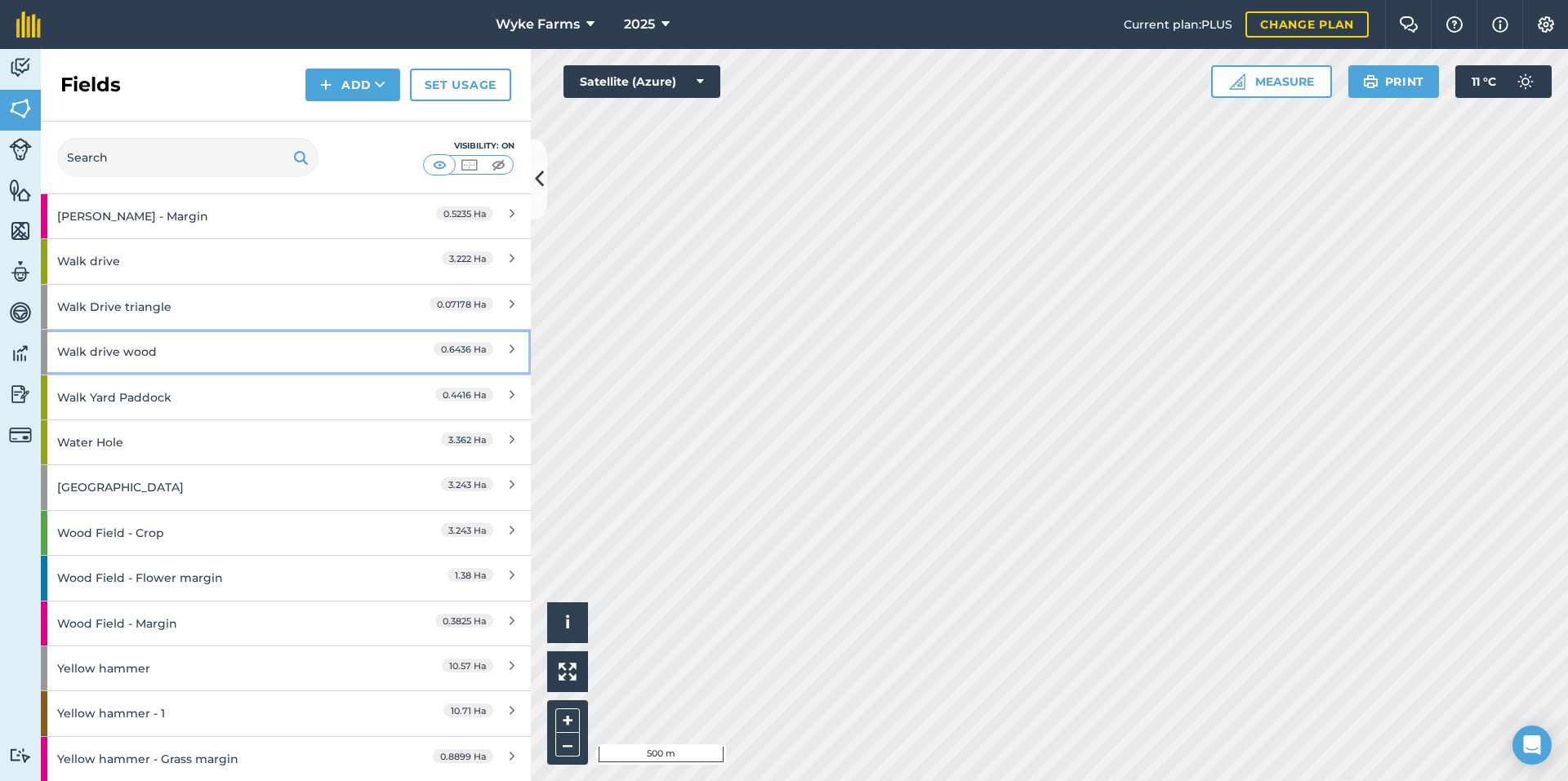
click at [181, 354] on div "Walk drive wood" at bounding box center [215, 352] width 316 height 44
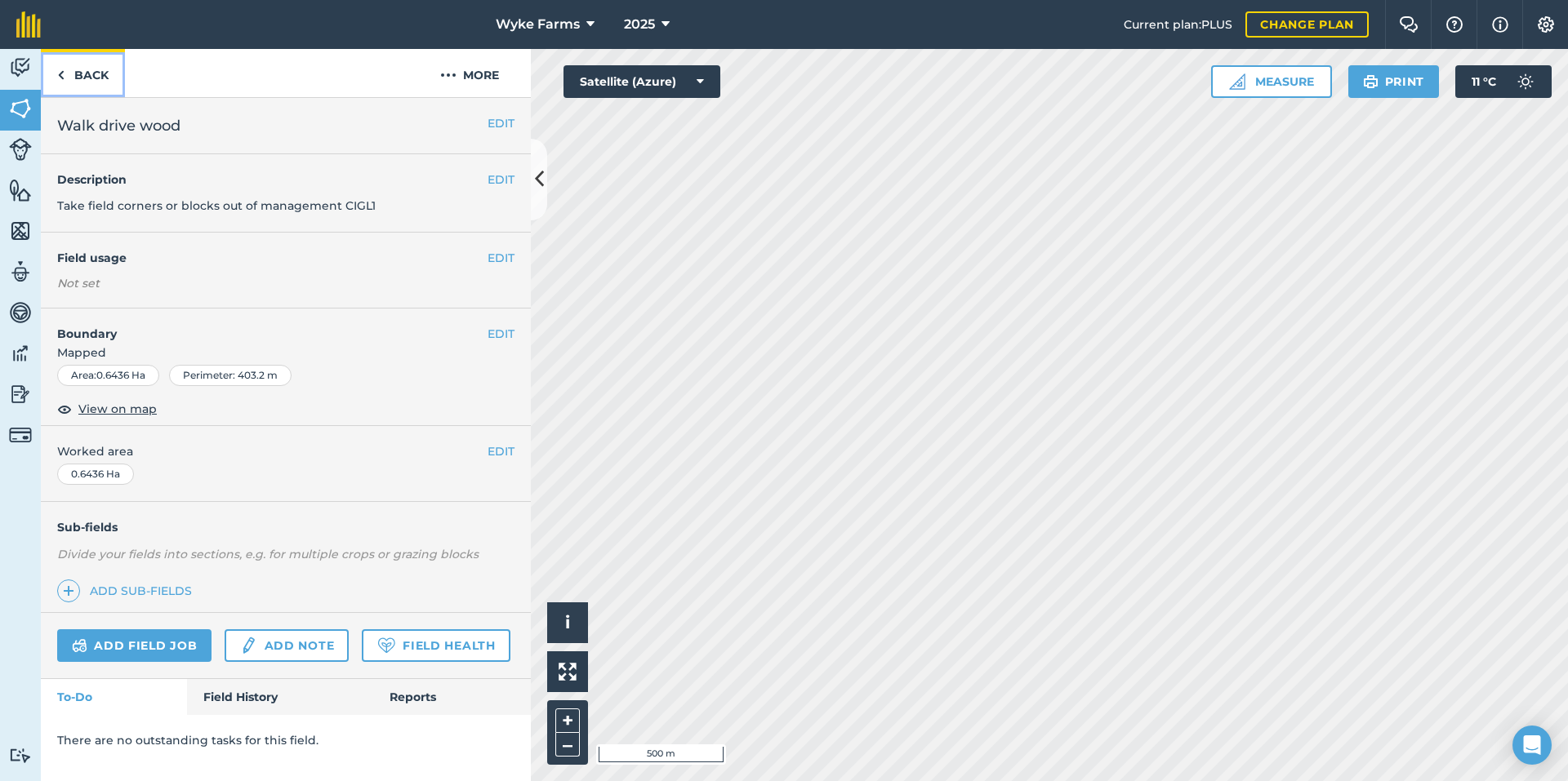
click at [80, 71] on link "Back" at bounding box center [83, 73] width 84 height 48
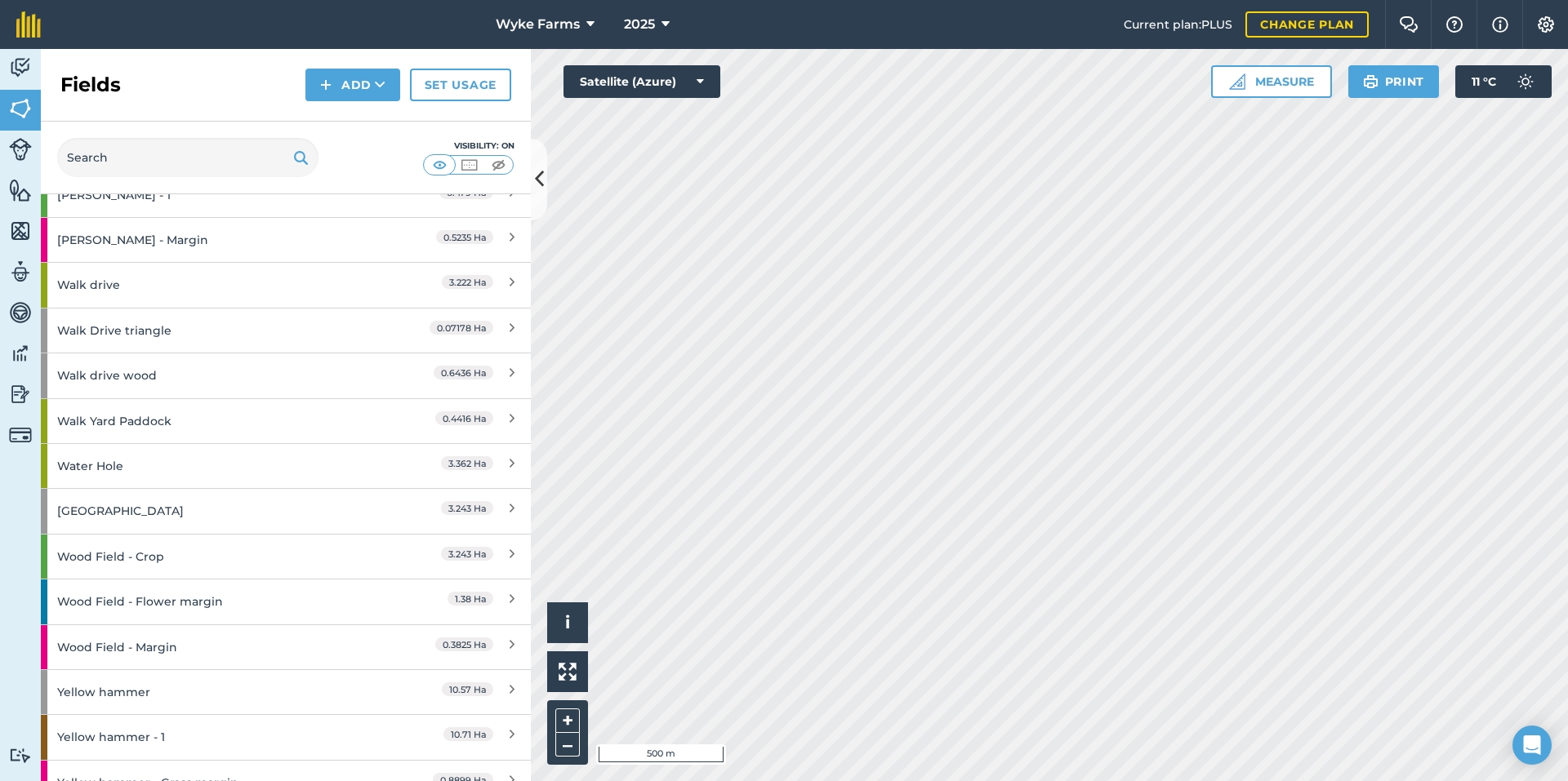
scroll to position [2880, 0]
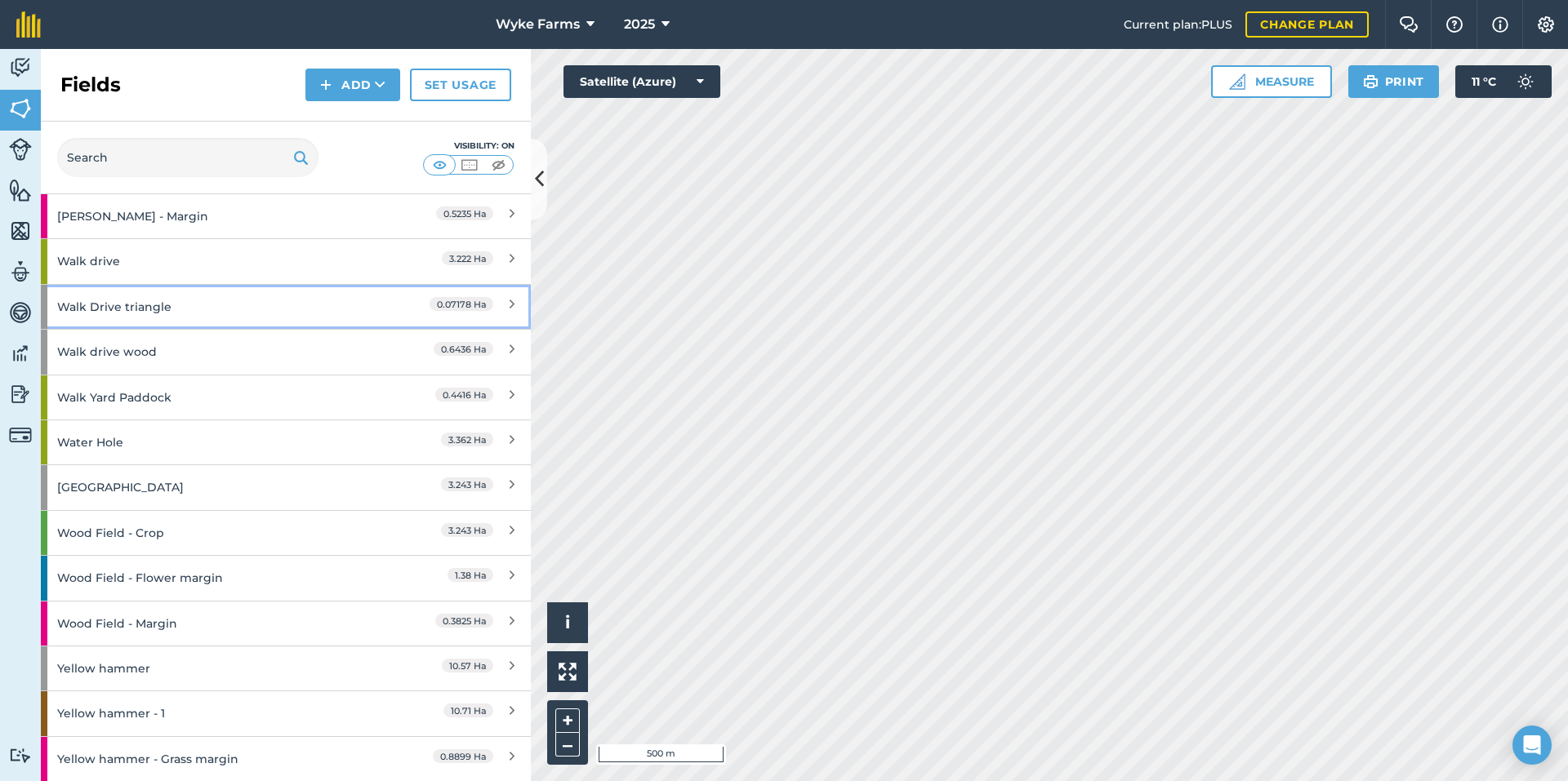
click at [137, 312] on div "Walk Drive triangle" at bounding box center [215, 307] width 316 height 44
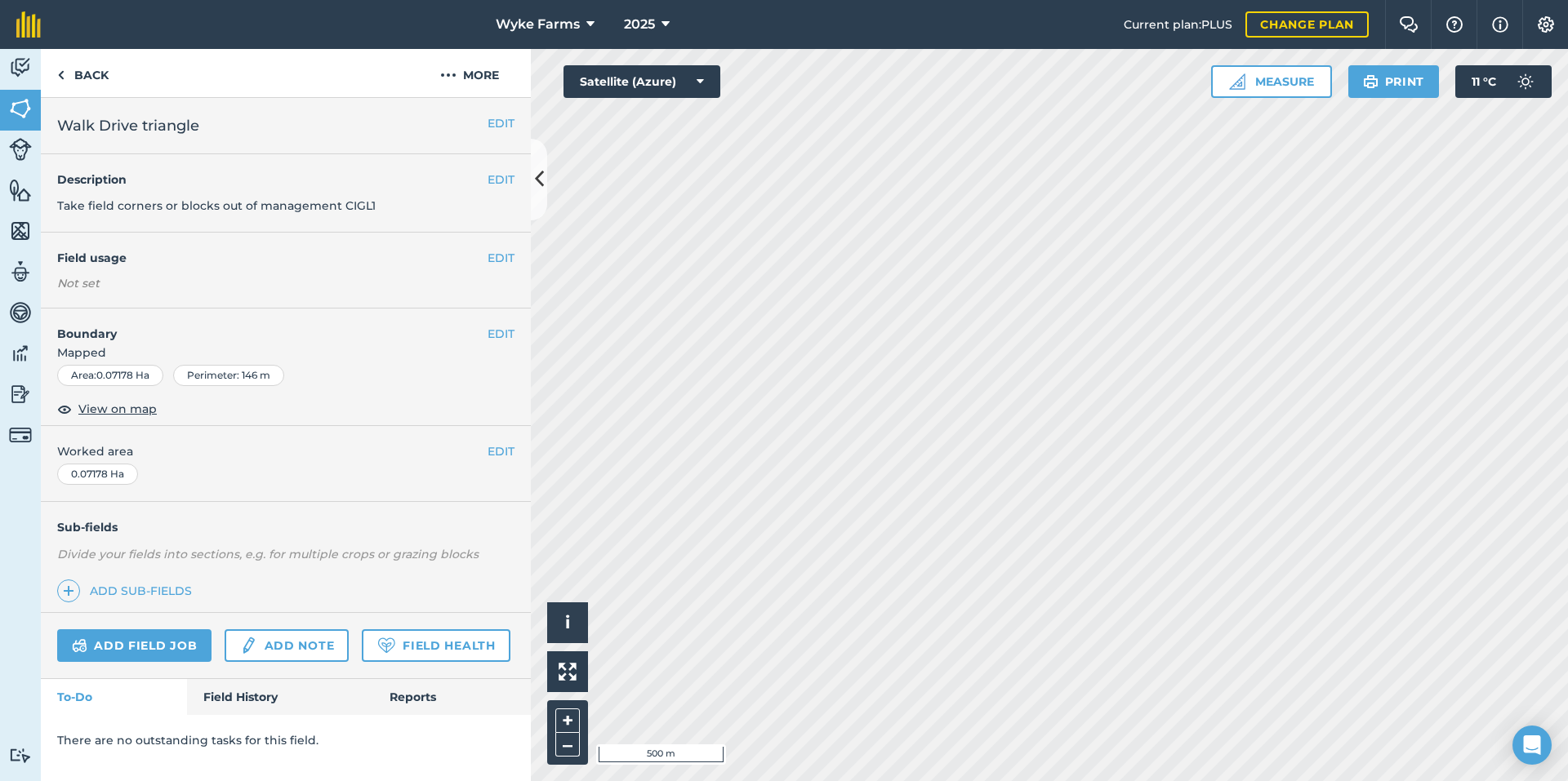
click at [261, 678] on div "Add field job Add note Field Health" at bounding box center [286, 646] width 490 height 66
click at [259, 705] on link "Field History" at bounding box center [279, 697] width 185 height 36
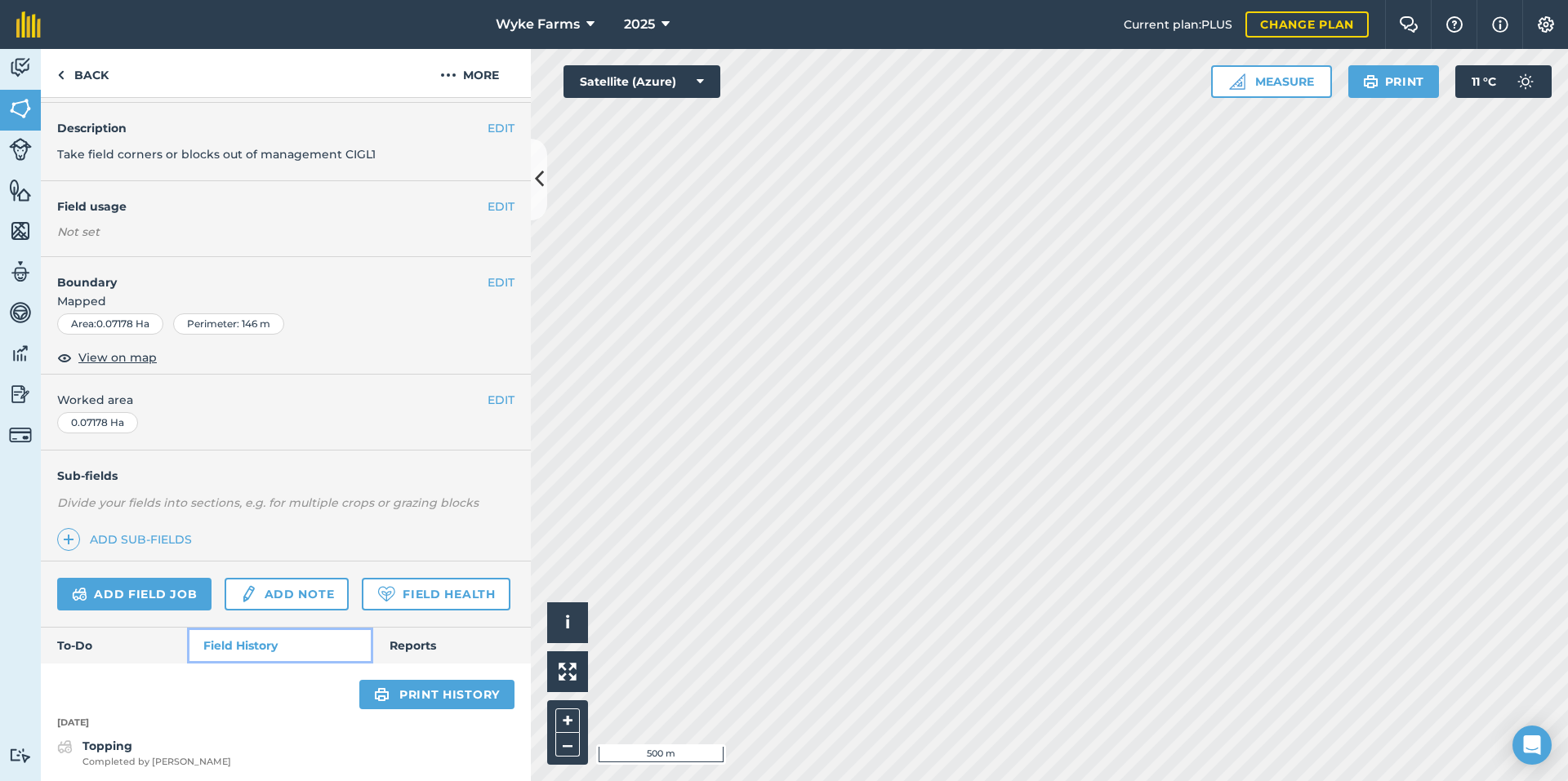
scroll to position [102, 0]
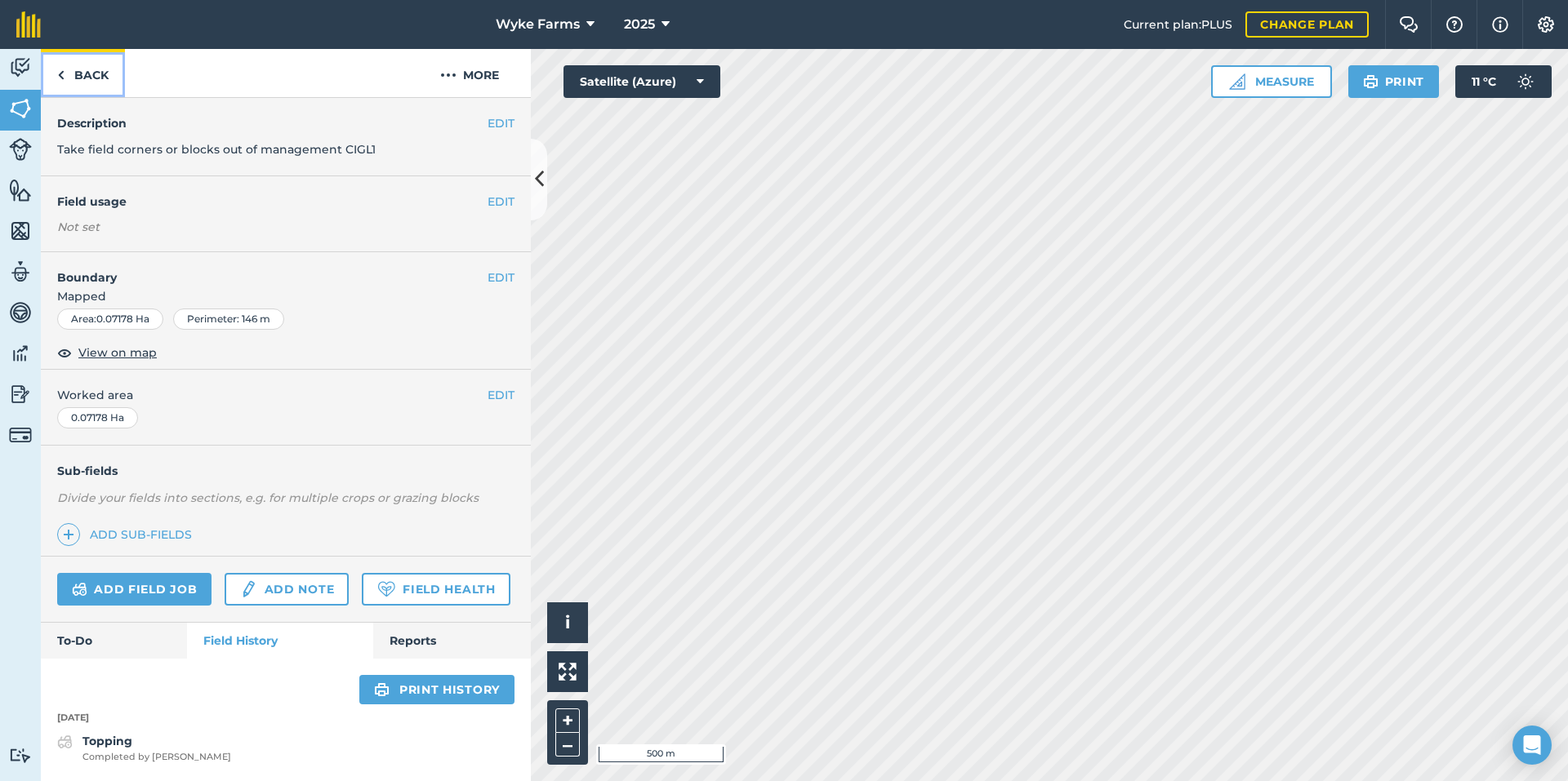
click at [61, 80] on img at bounding box center [61, 75] width 8 height 20
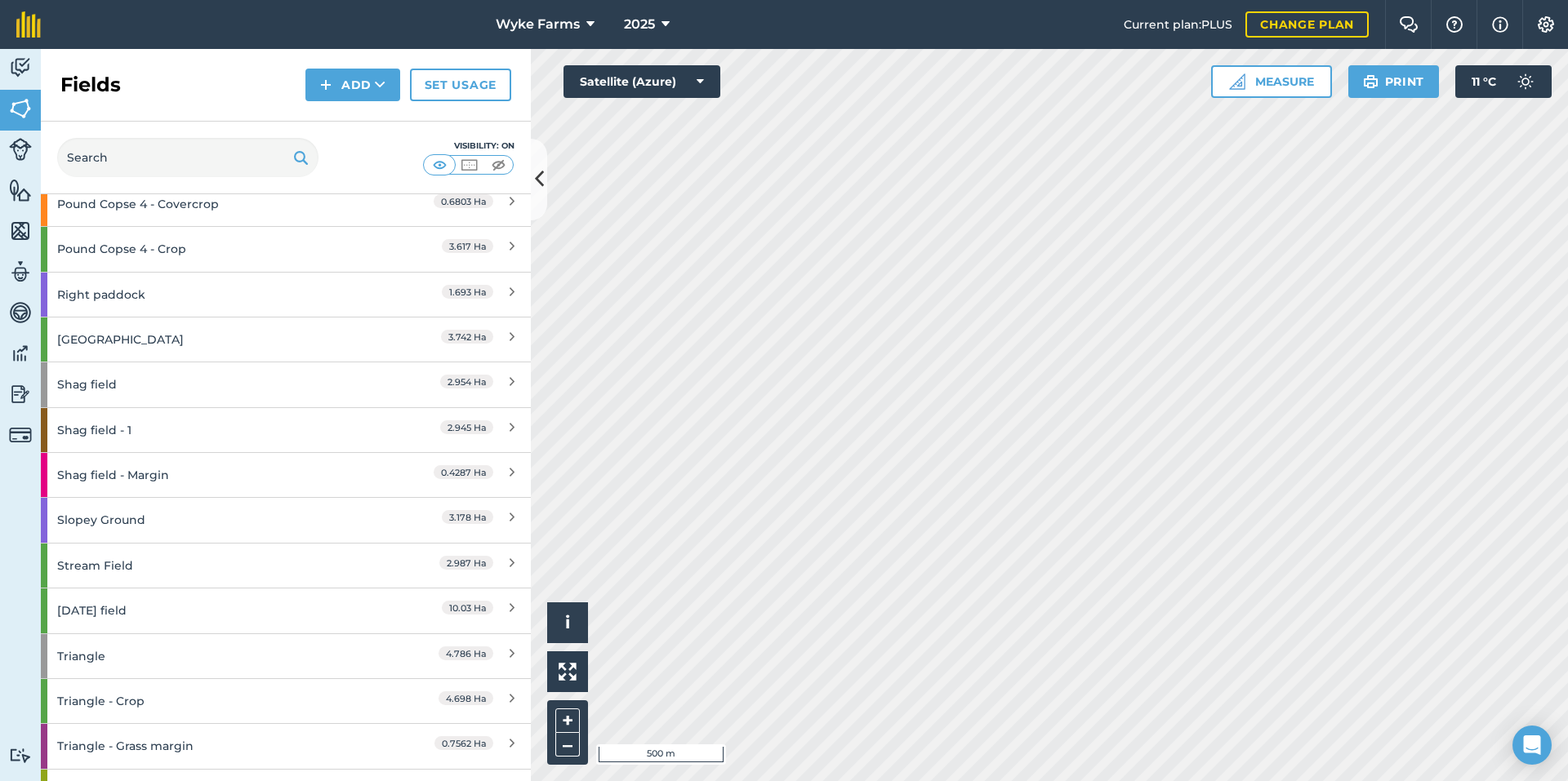
scroll to position [2880, 0]
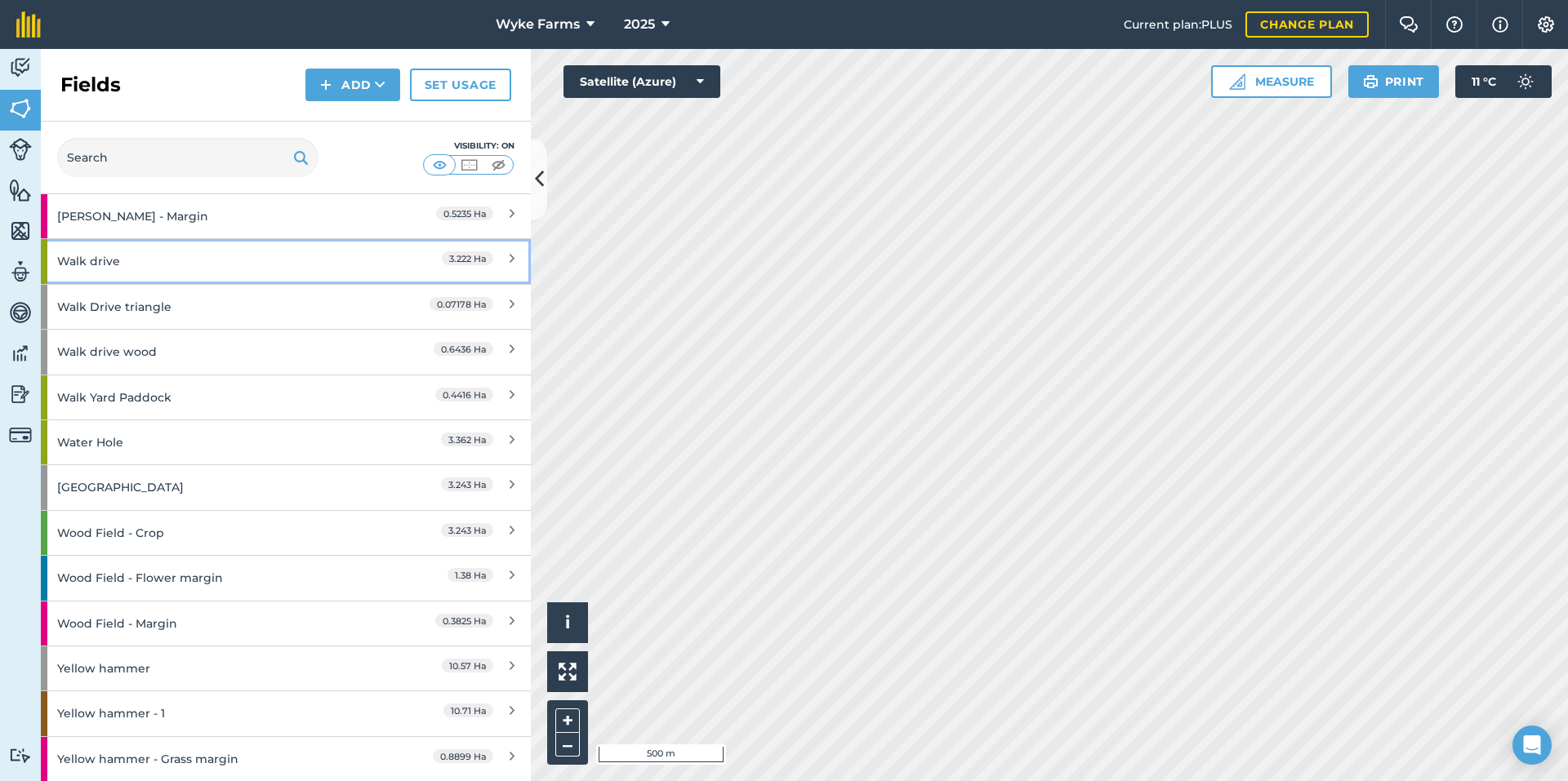
click at [167, 257] on div "Walk drive" at bounding box center [215, 261] width 316 height 44
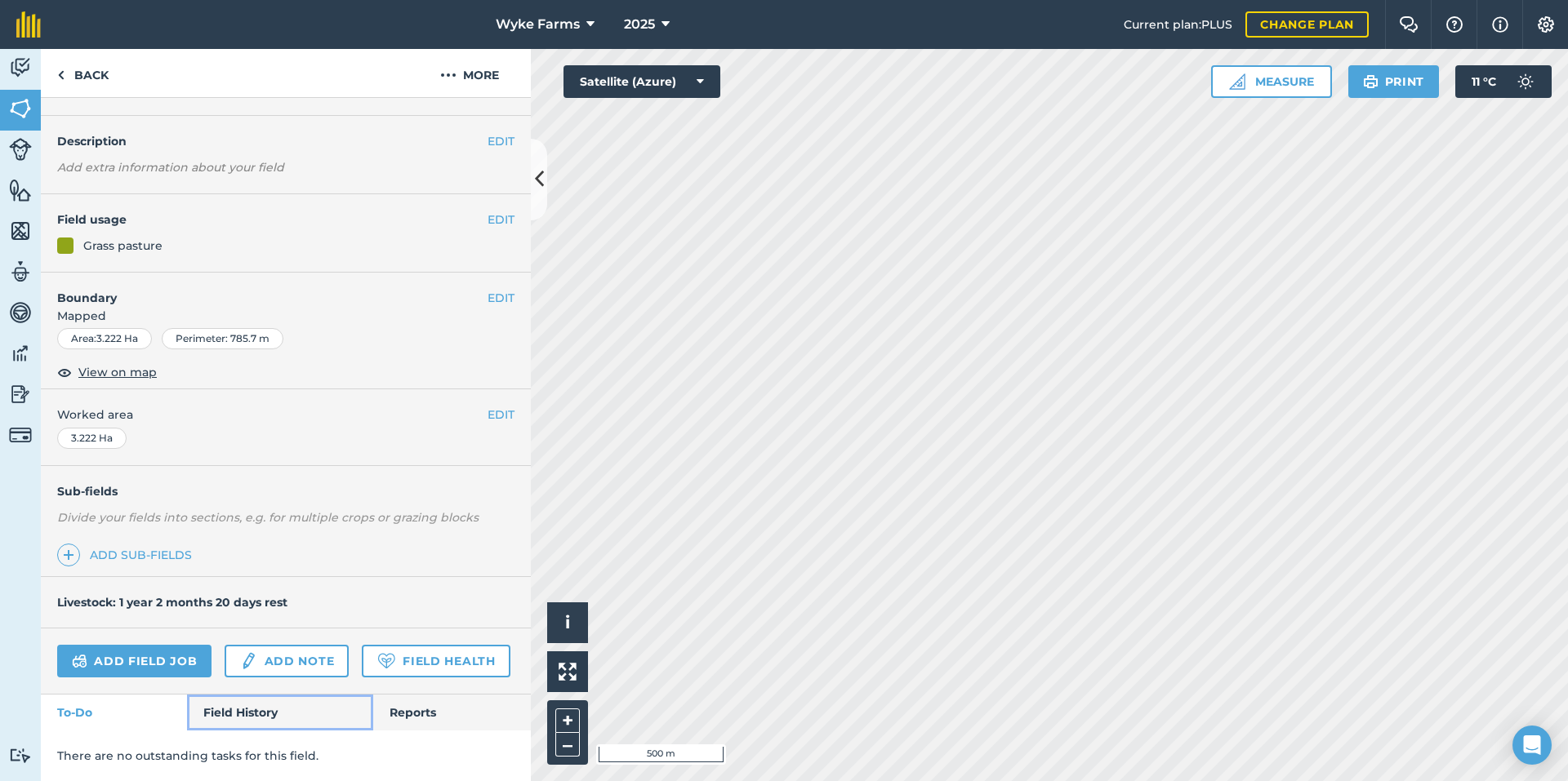
click at [230, 708] on link "Field History" at bounding box center [279, 712] width 185 height 36
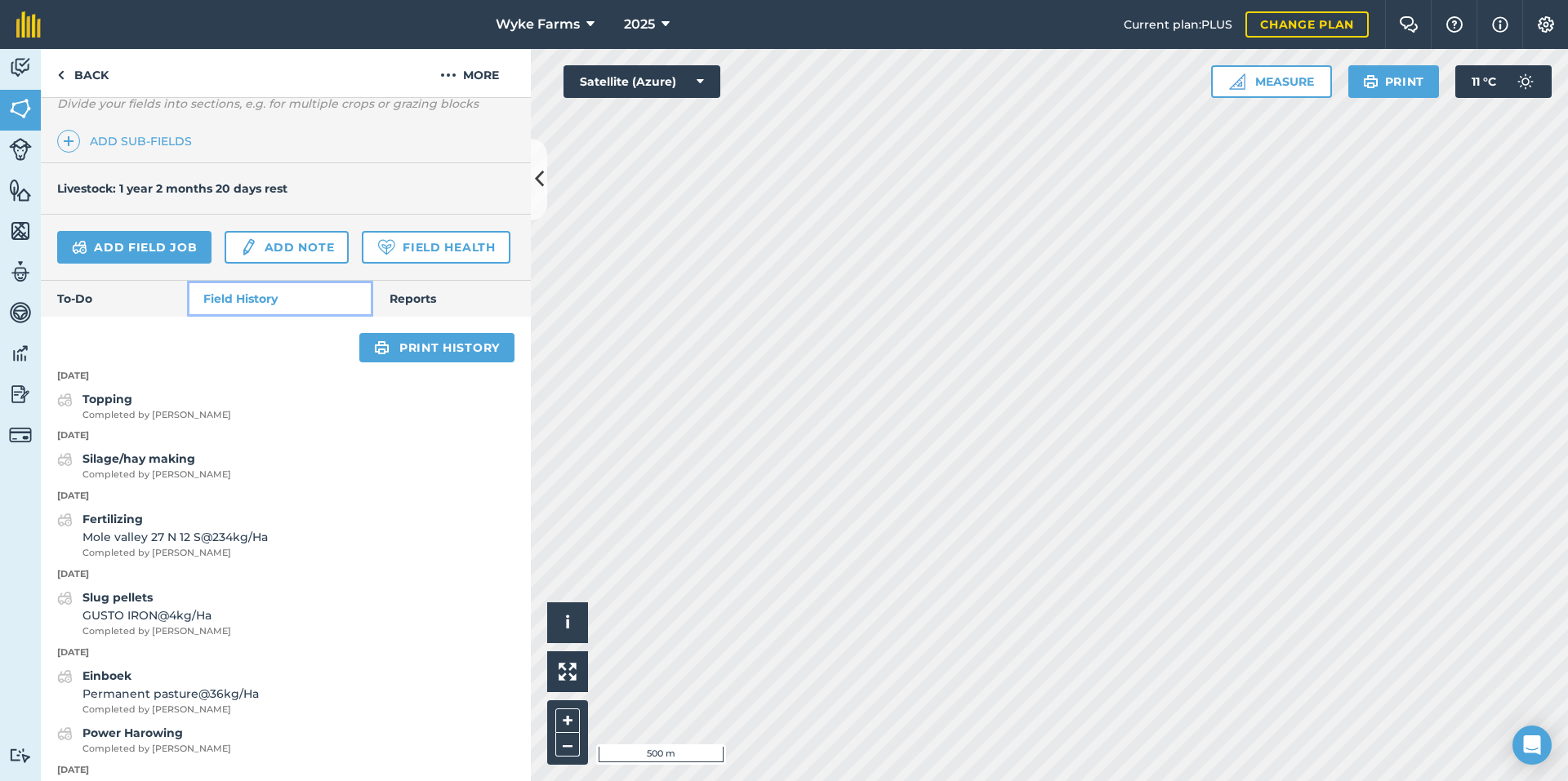
scroll to position [490, 0]
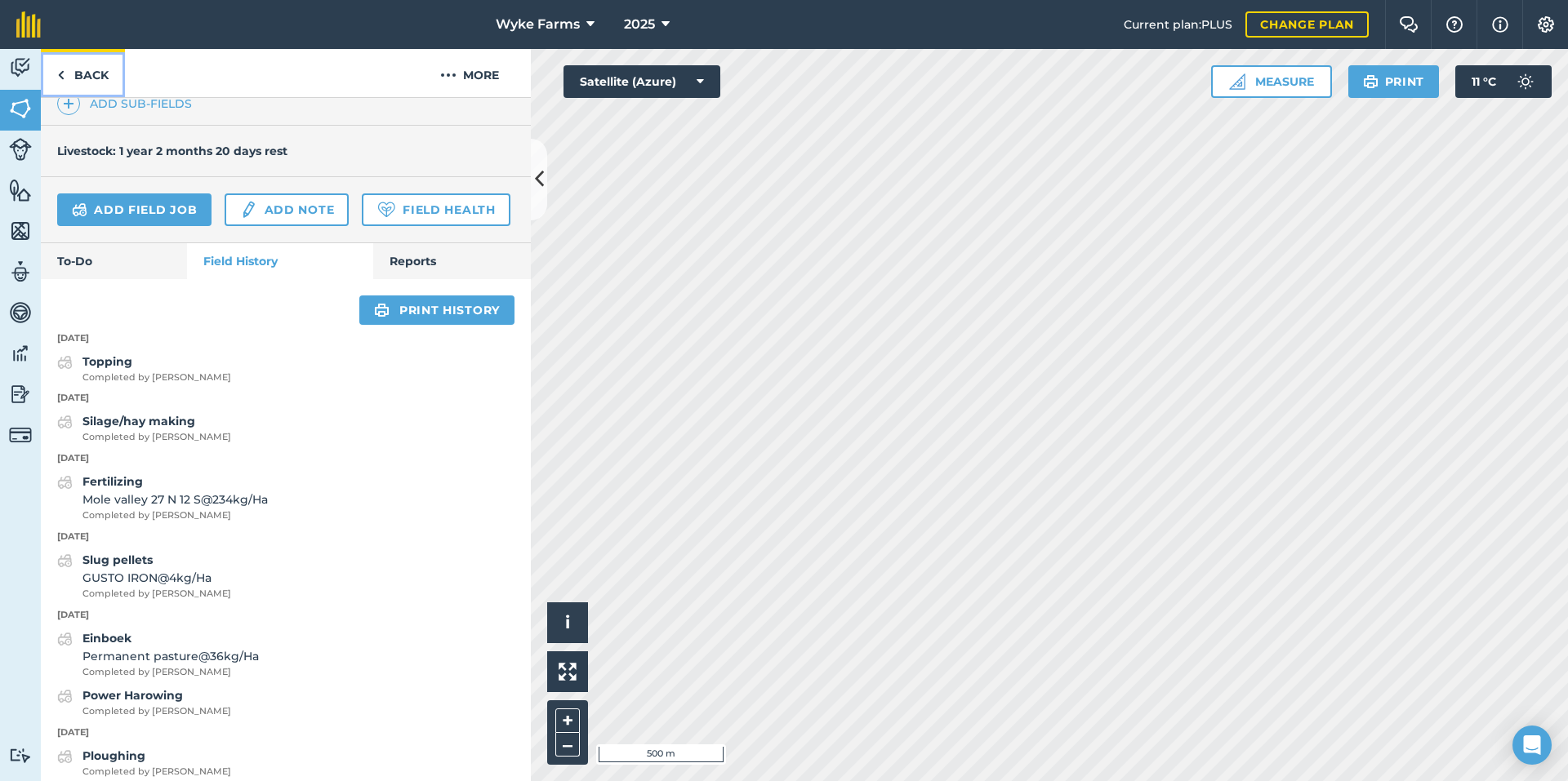
click at [105, 80] on link "Back" at bounding box center [83, 73] width 84 height 48
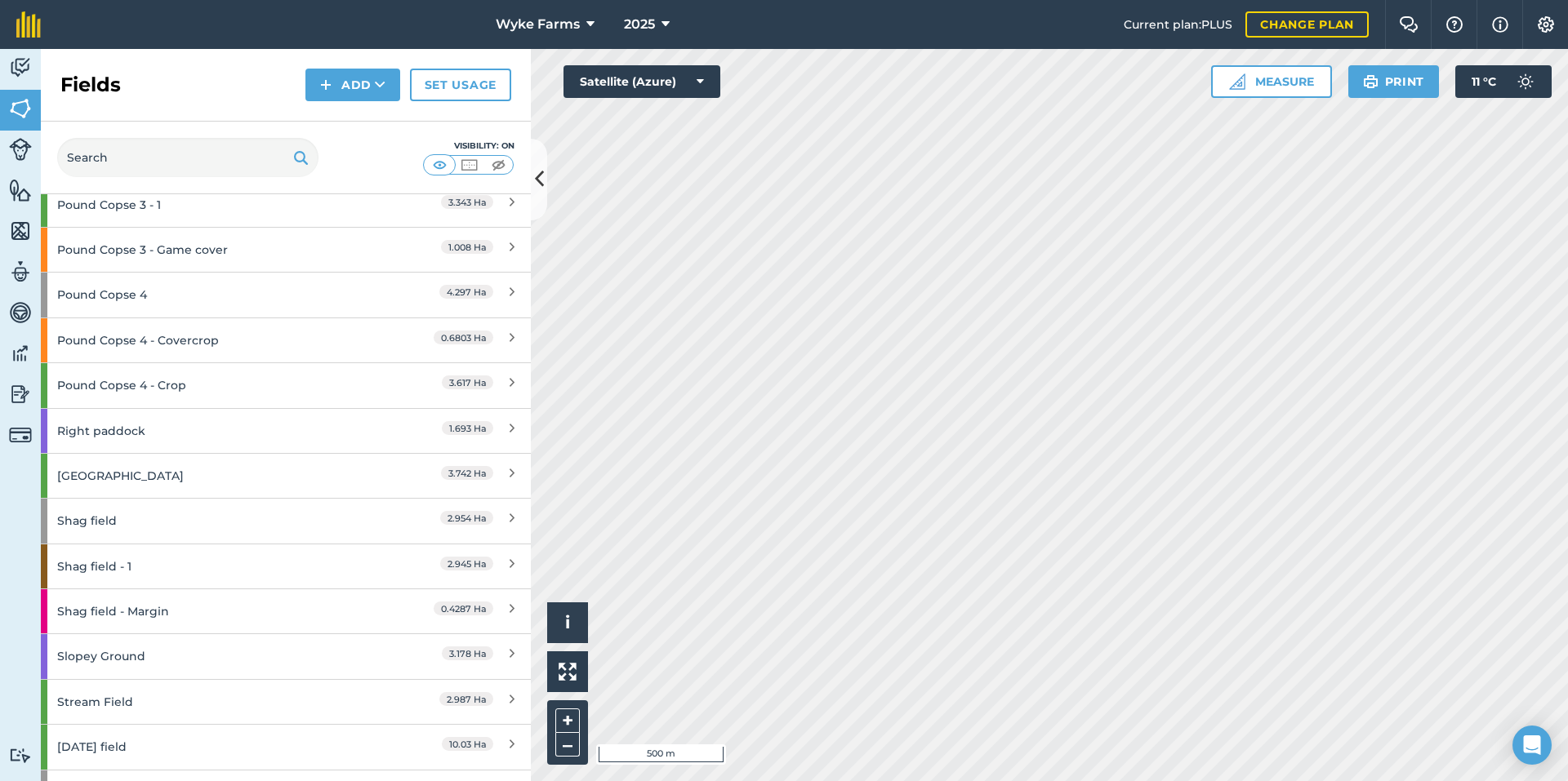
scroll to position [2041, 0]
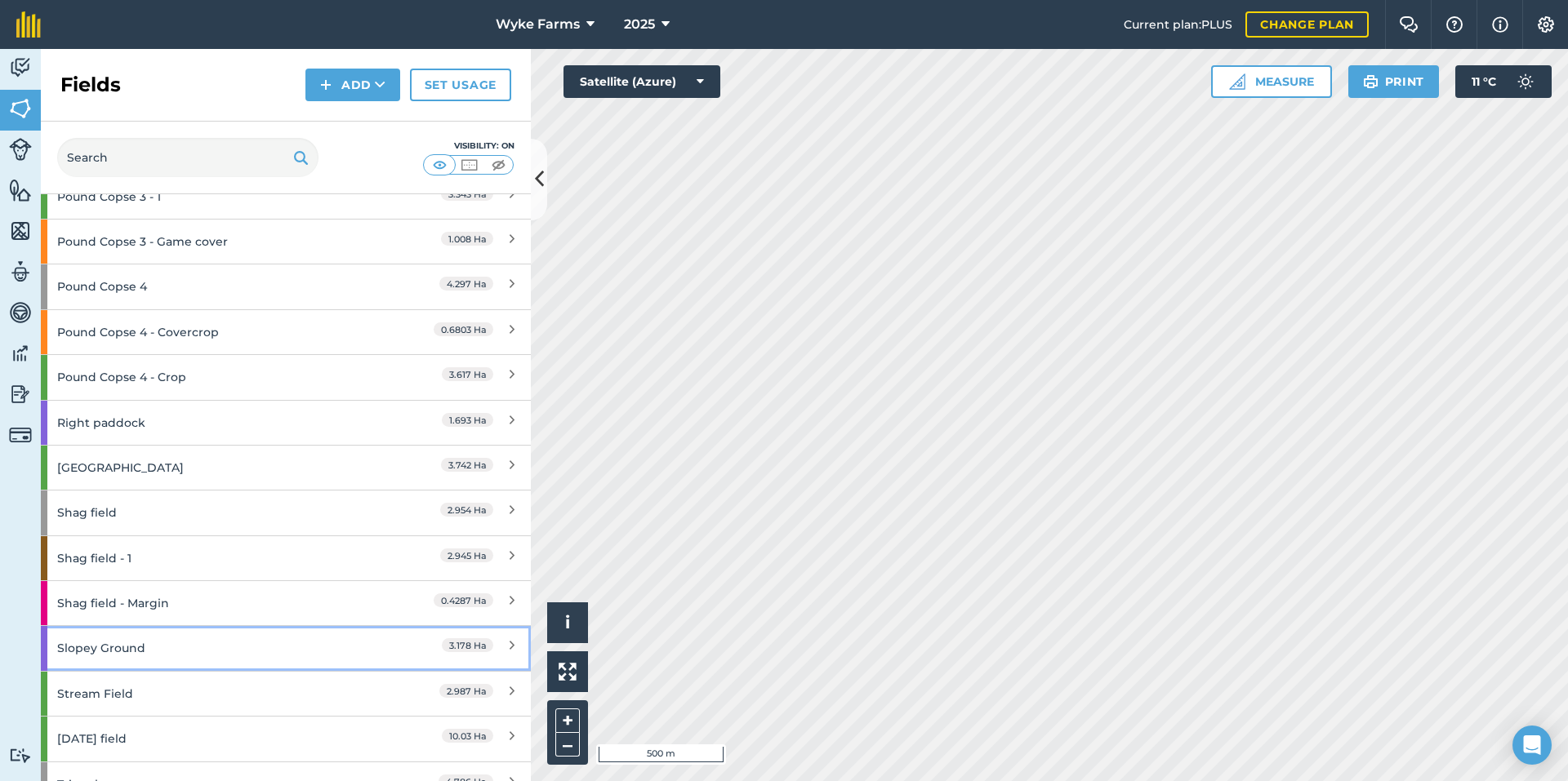
click at [178, 637] on div "Slopey Ground" at bounding box center [215, 648] width 316 height 44
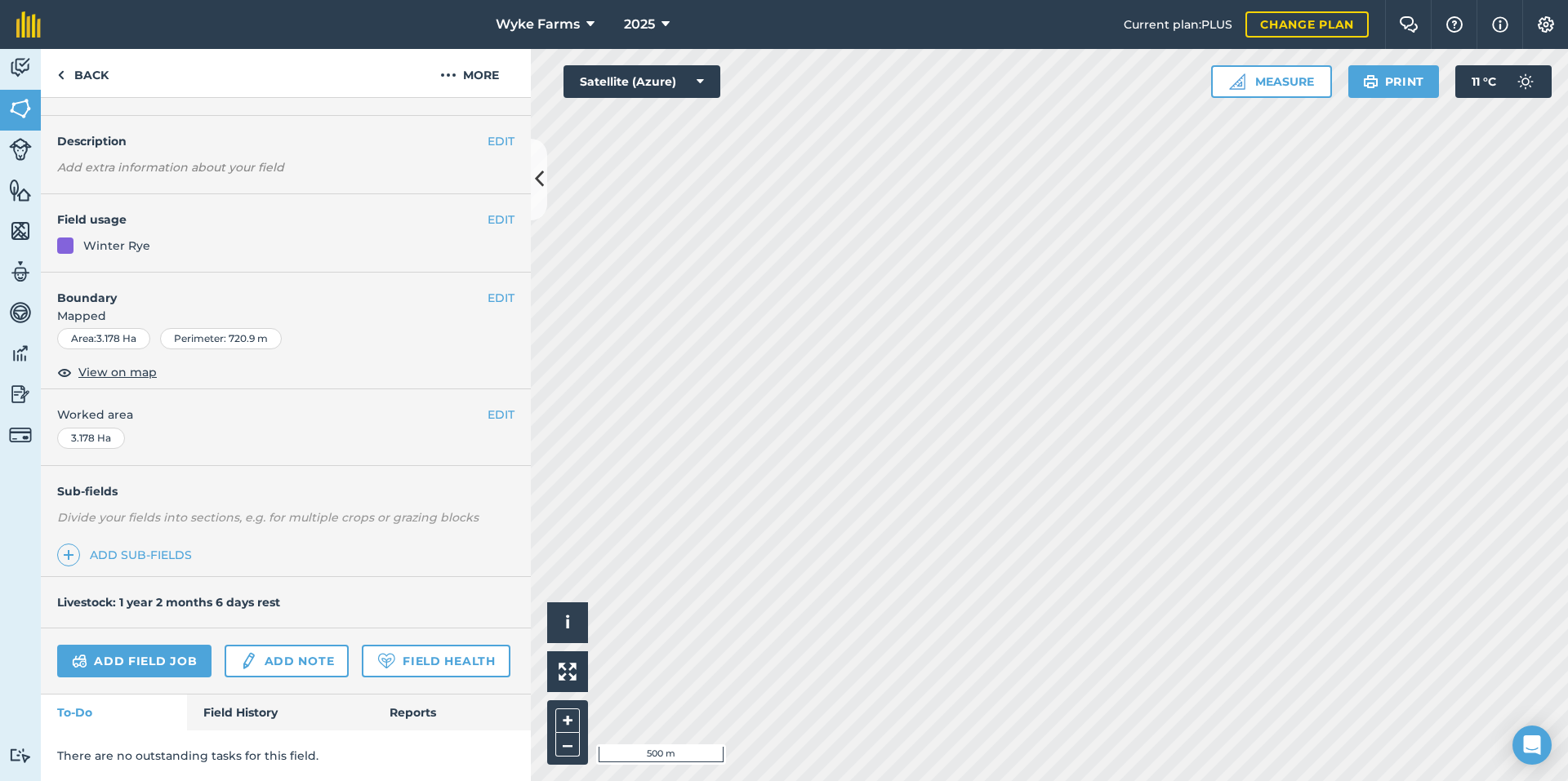
scroll to position [84, 0]
click at [267, 711] on link "Field History" at bounding box center [279, 712] width 185 height 36
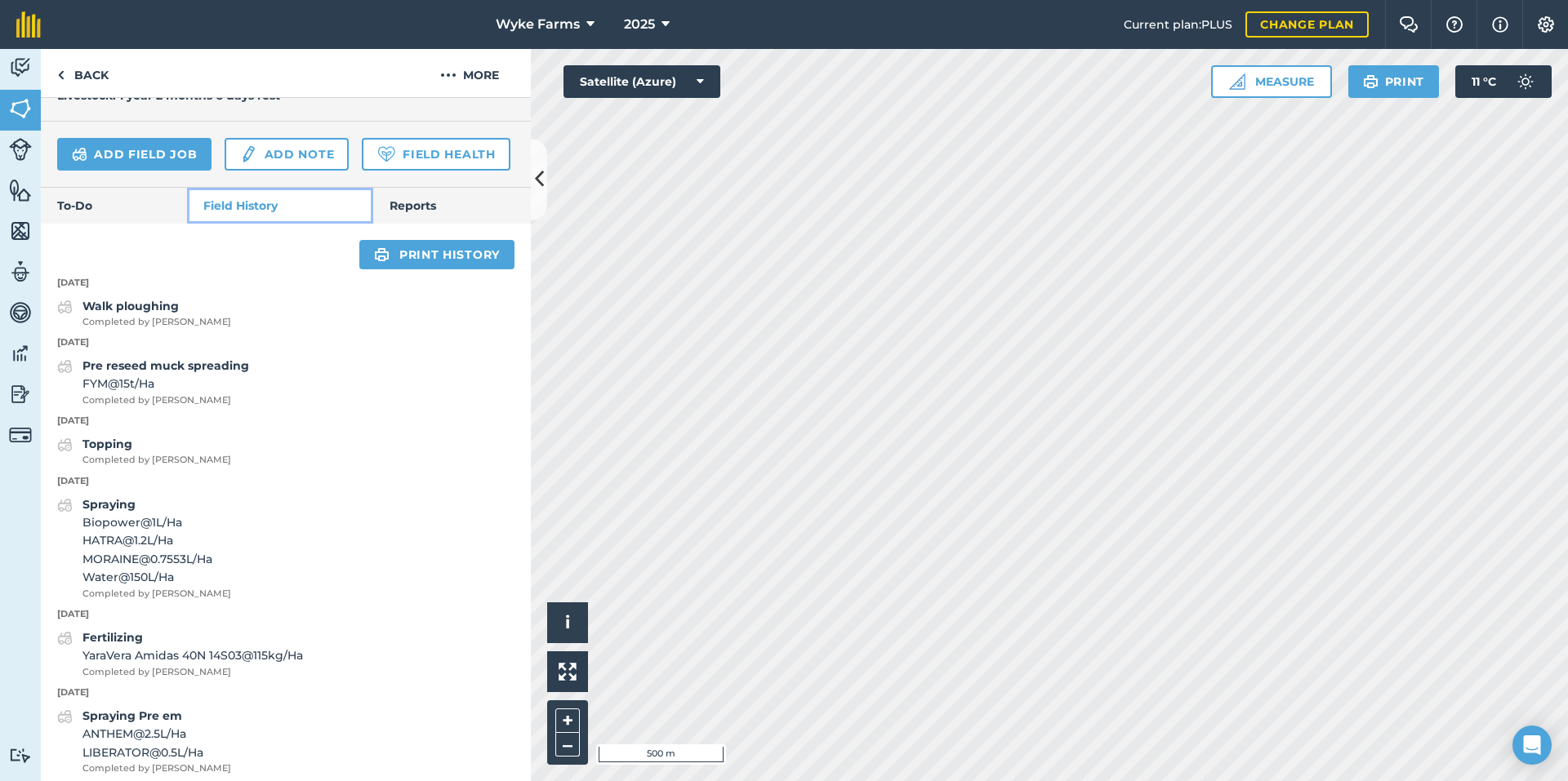
scroll to position [574, 0]
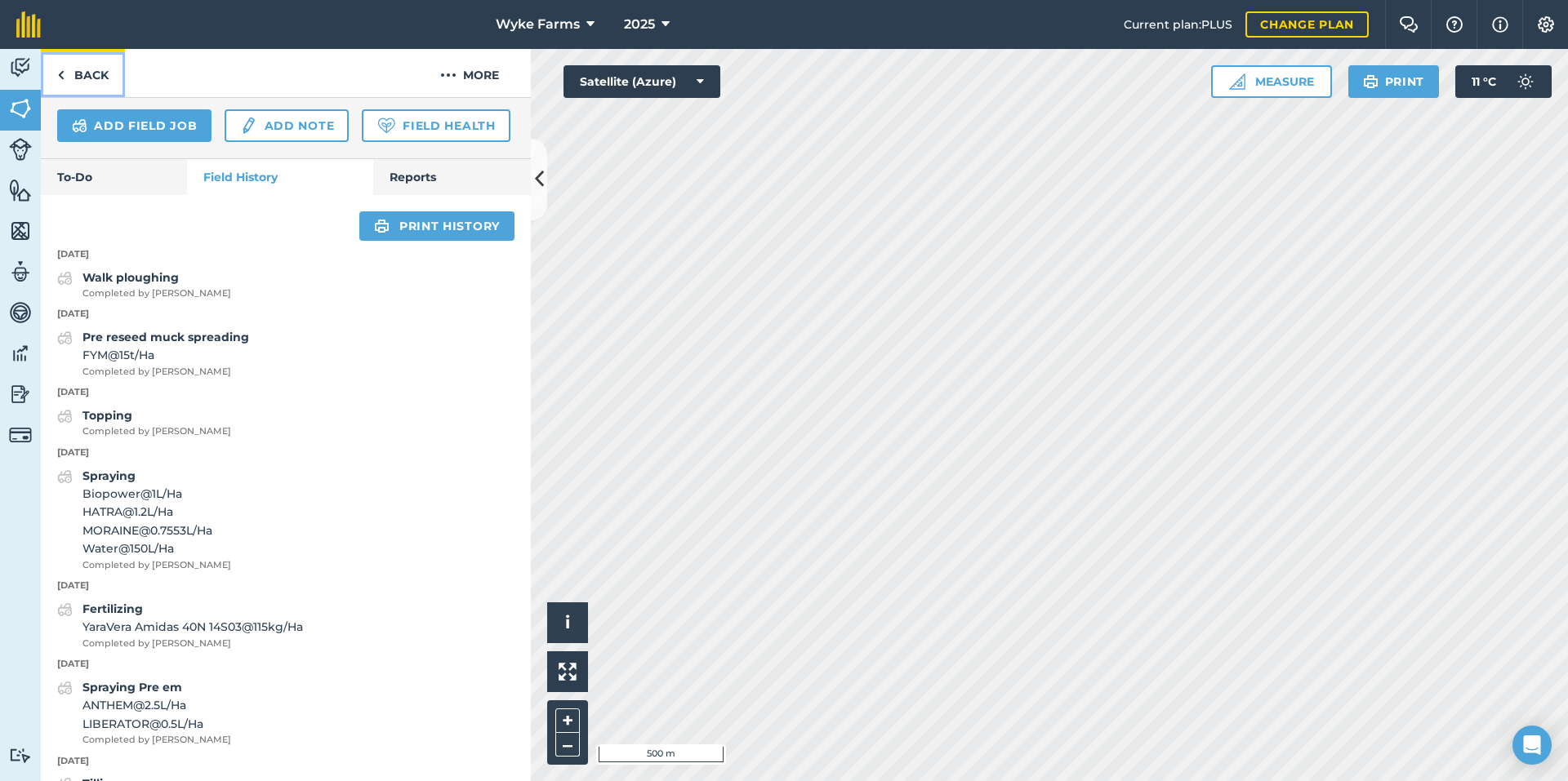
click at [90, 85] on link "Back" at bounding box center [83, 73] width 84 height 48
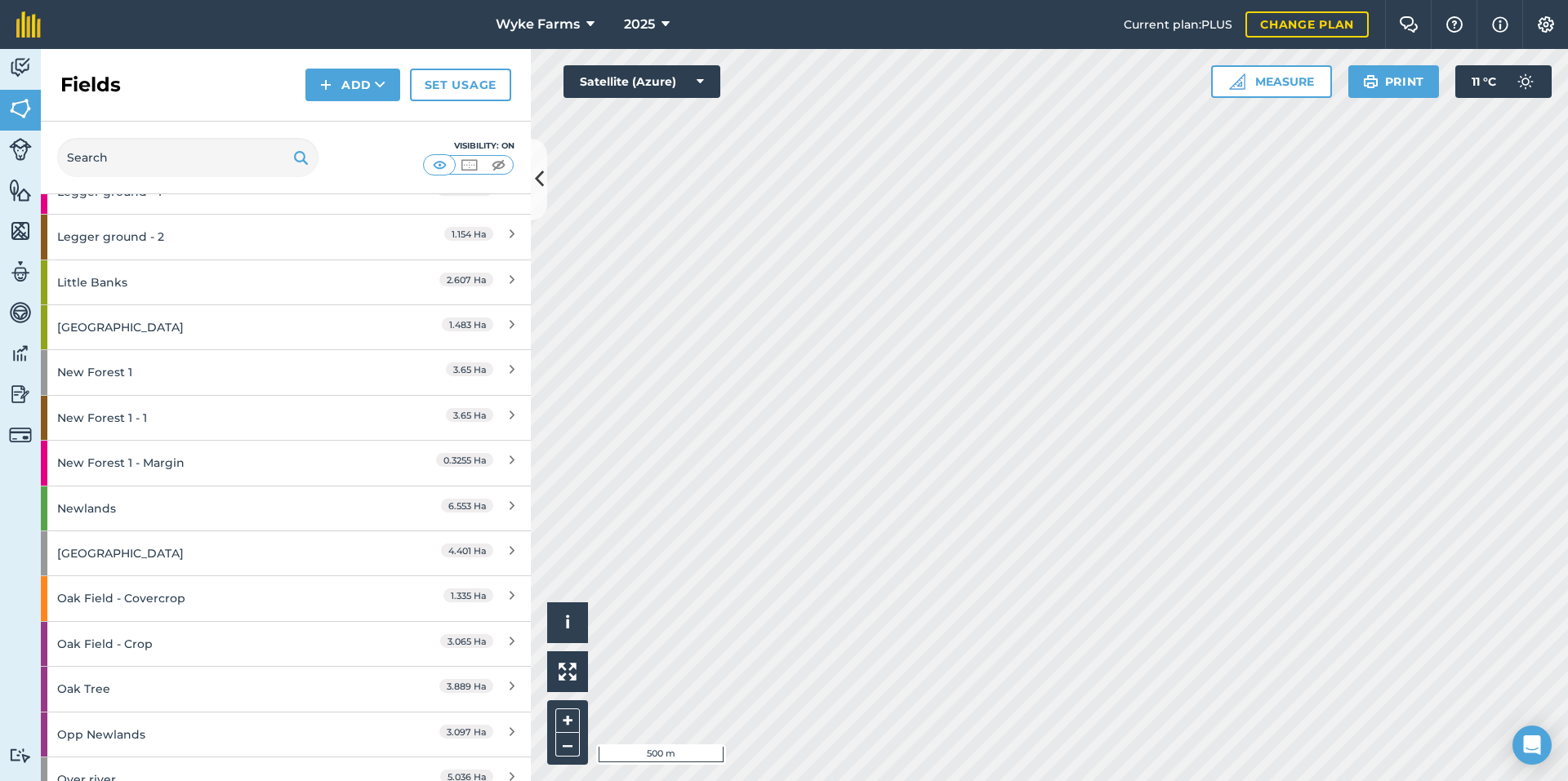
scroll to position [1143, 0]
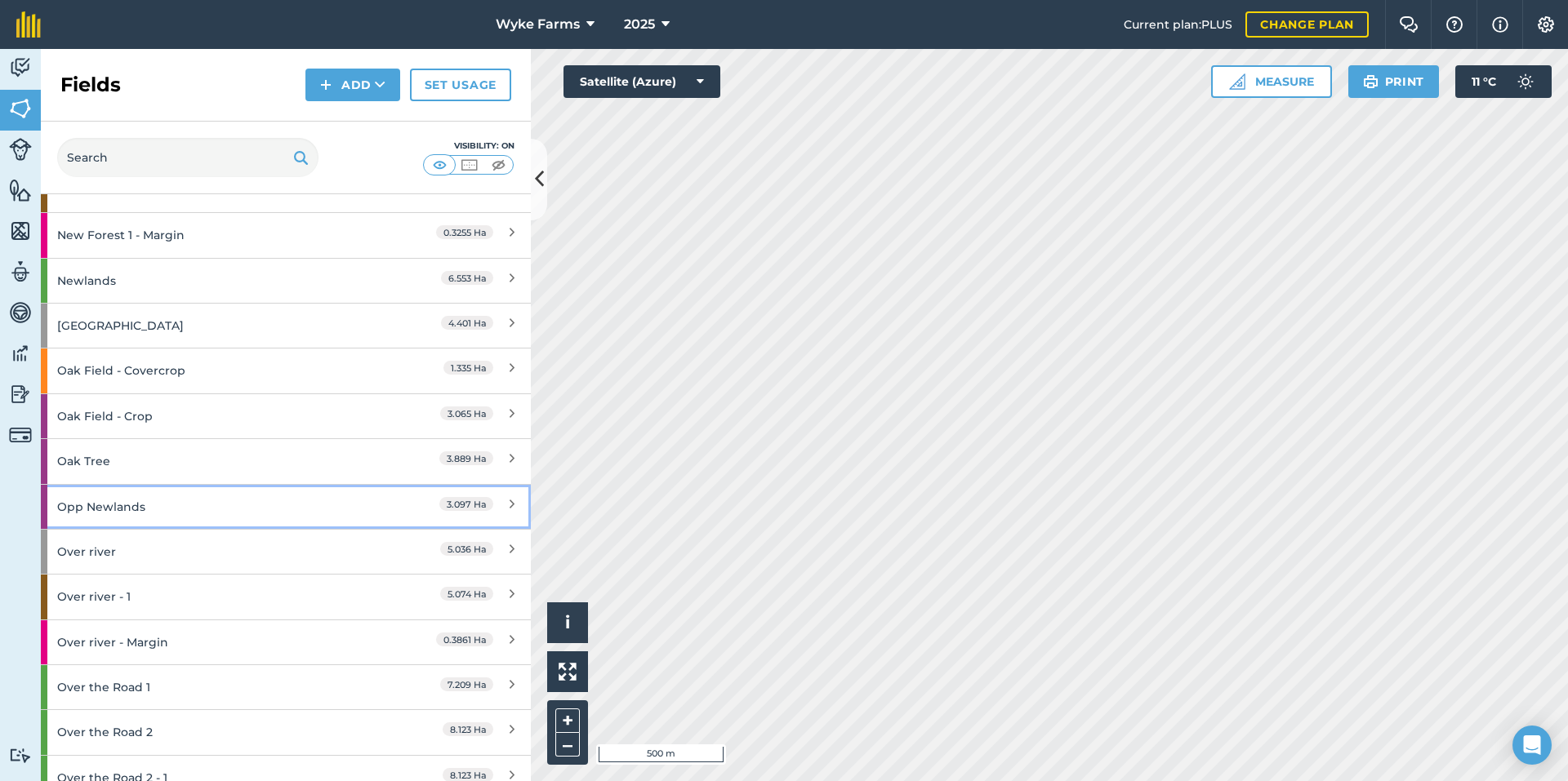
click at [232, 497] on div "Opp Newlands" at bounding box center [215, 507] width 316 height 44
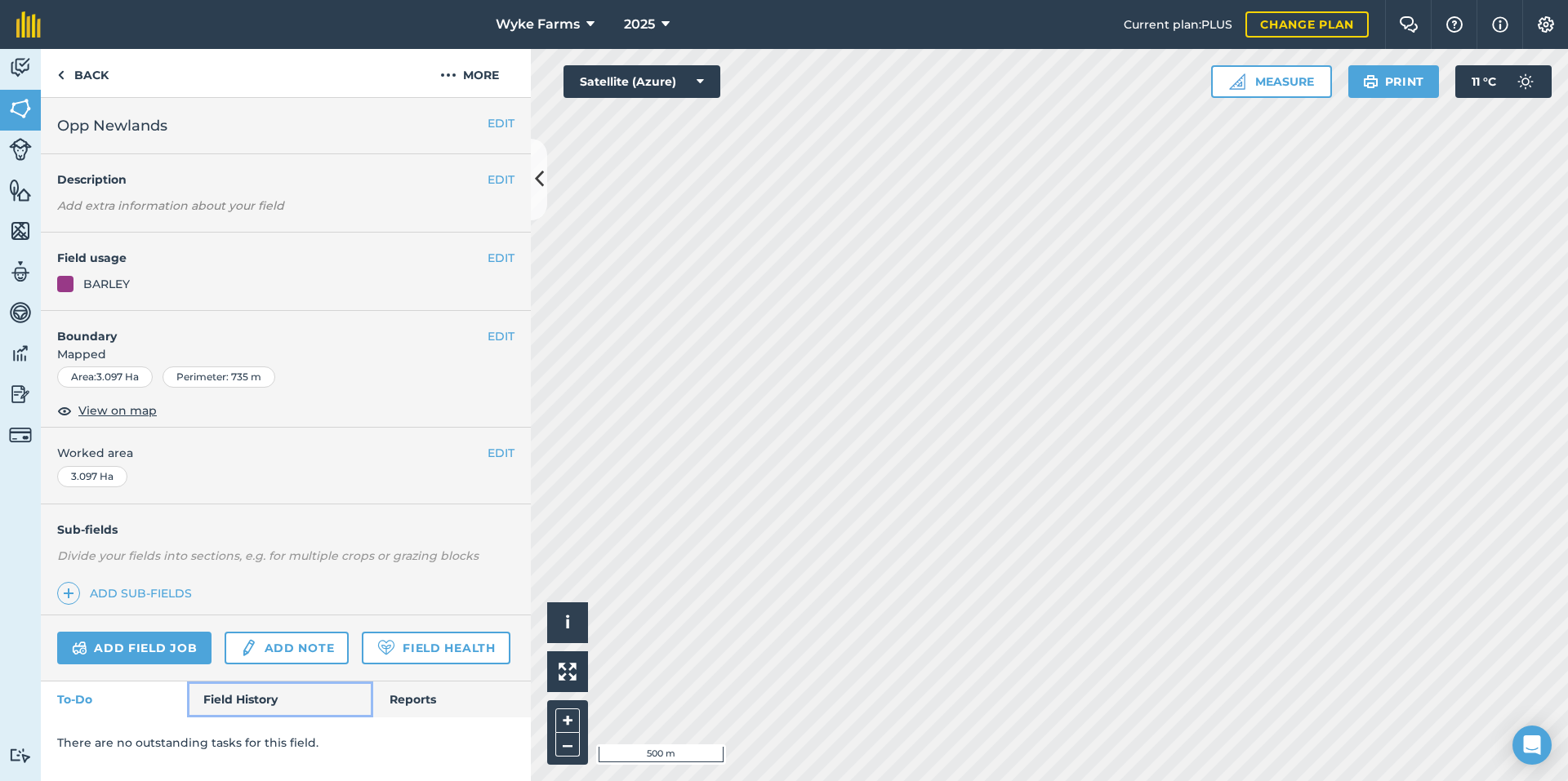
click at [243, 685] on link "Field History" at bounding box center [279, 699] width 185 height 36
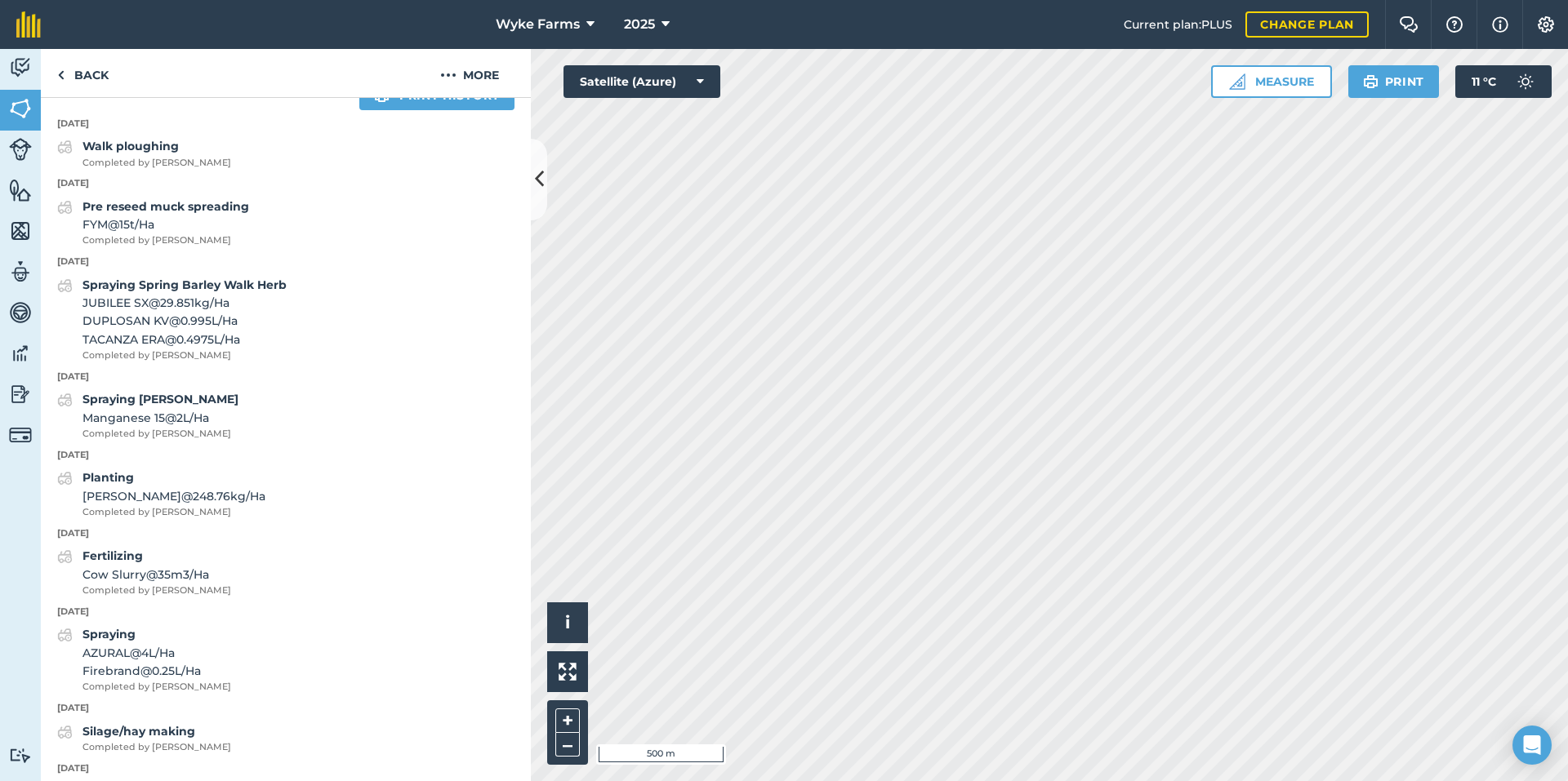
scroll to position [734, 0]
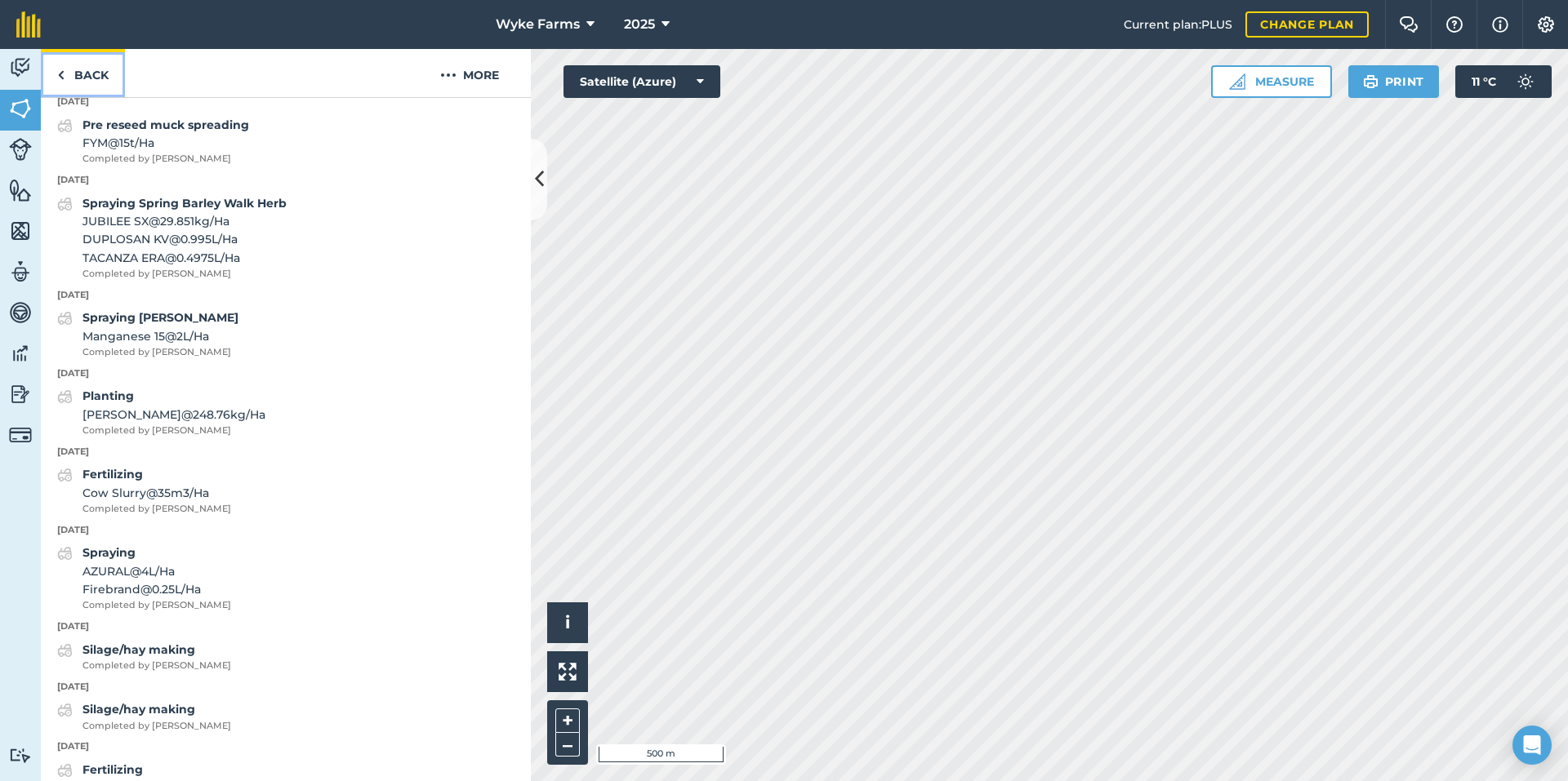
click at [94, 78] on link "Back" at bounding box center [83, 73] width 84 height 48
